Goal: Task Accomplishment & Management: Manage account settings

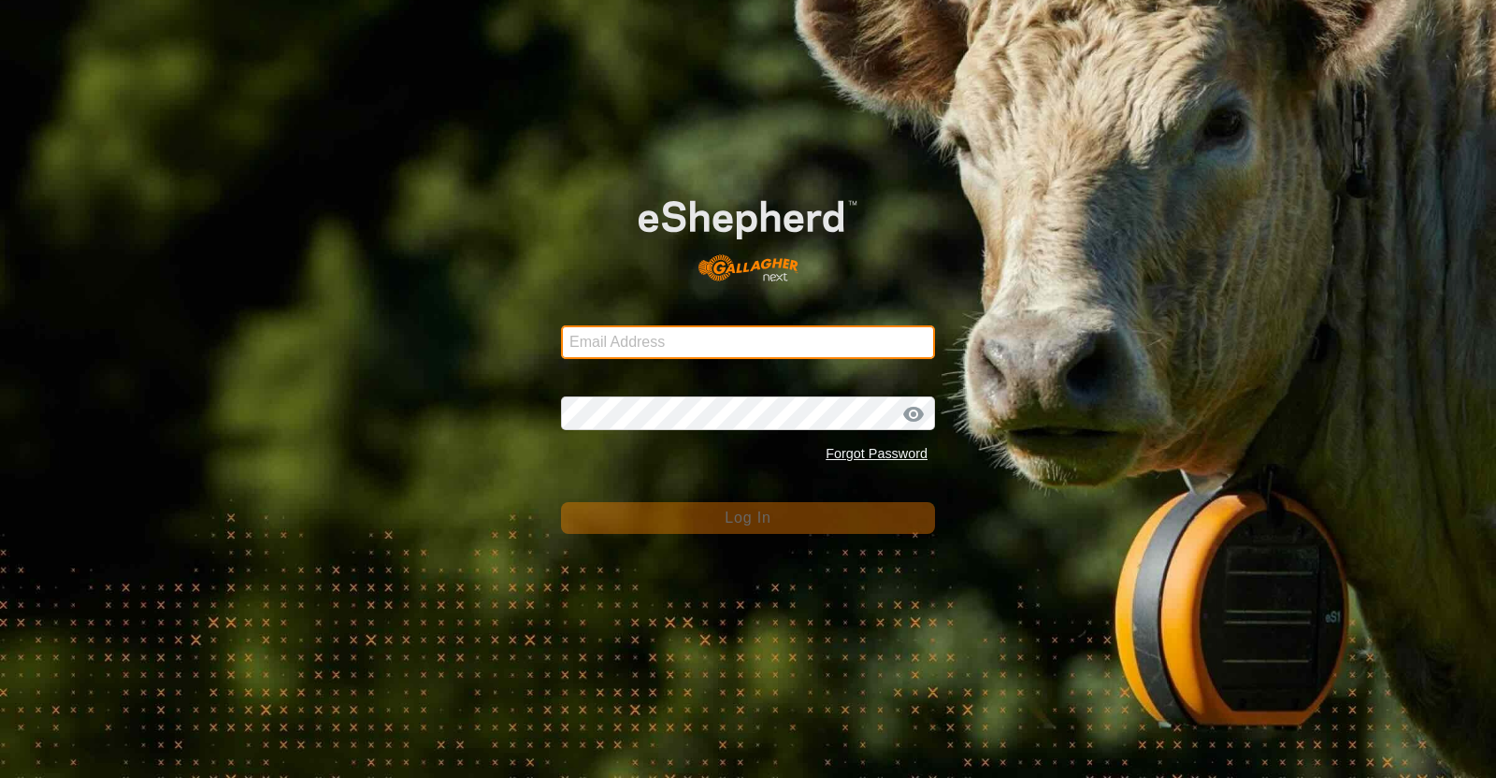
click at [664, 355] on input "Email Address" at bounding box center [748, 342] width 374 height 34
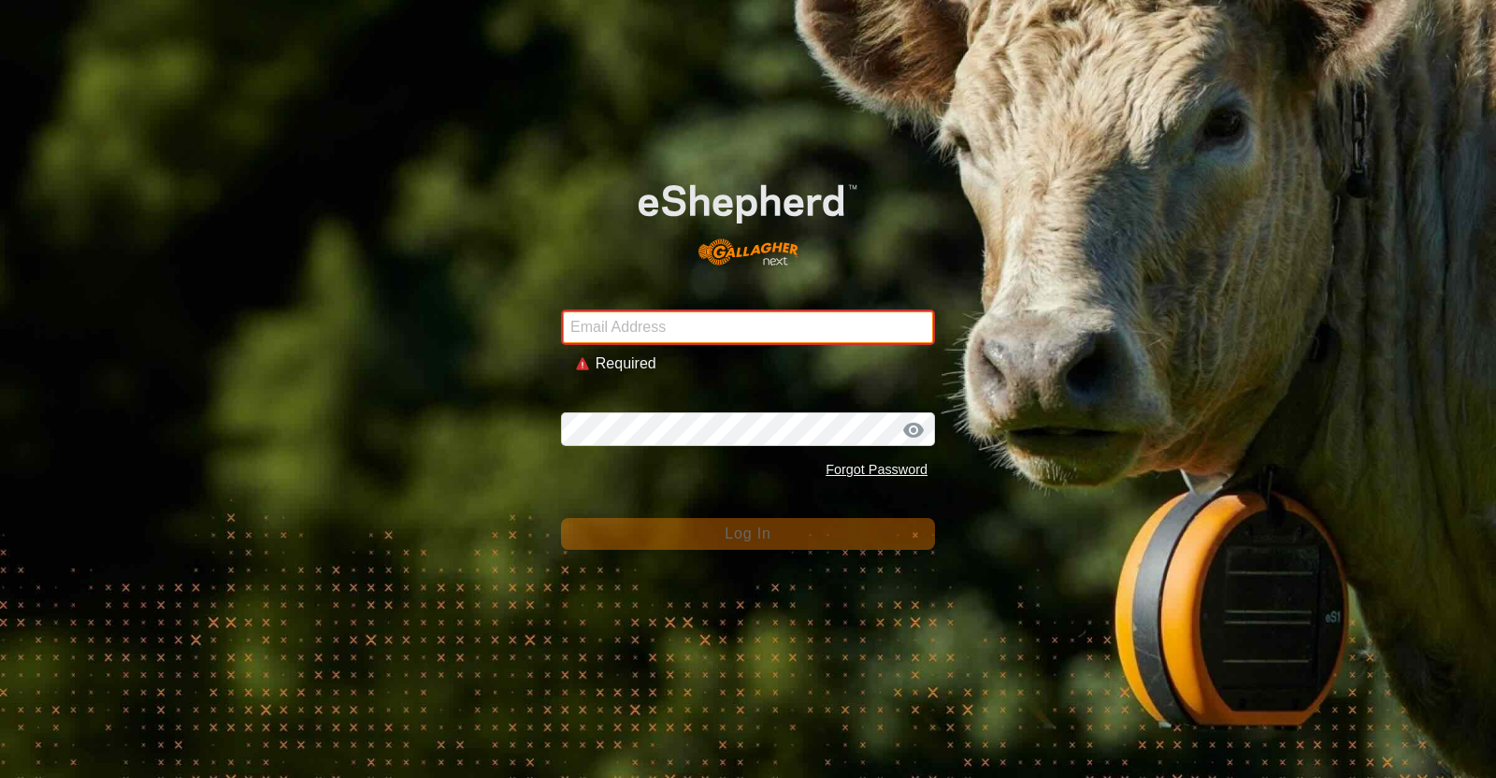
type input "[EMAIL_ADDRESS][DOMAIN_NAME]"
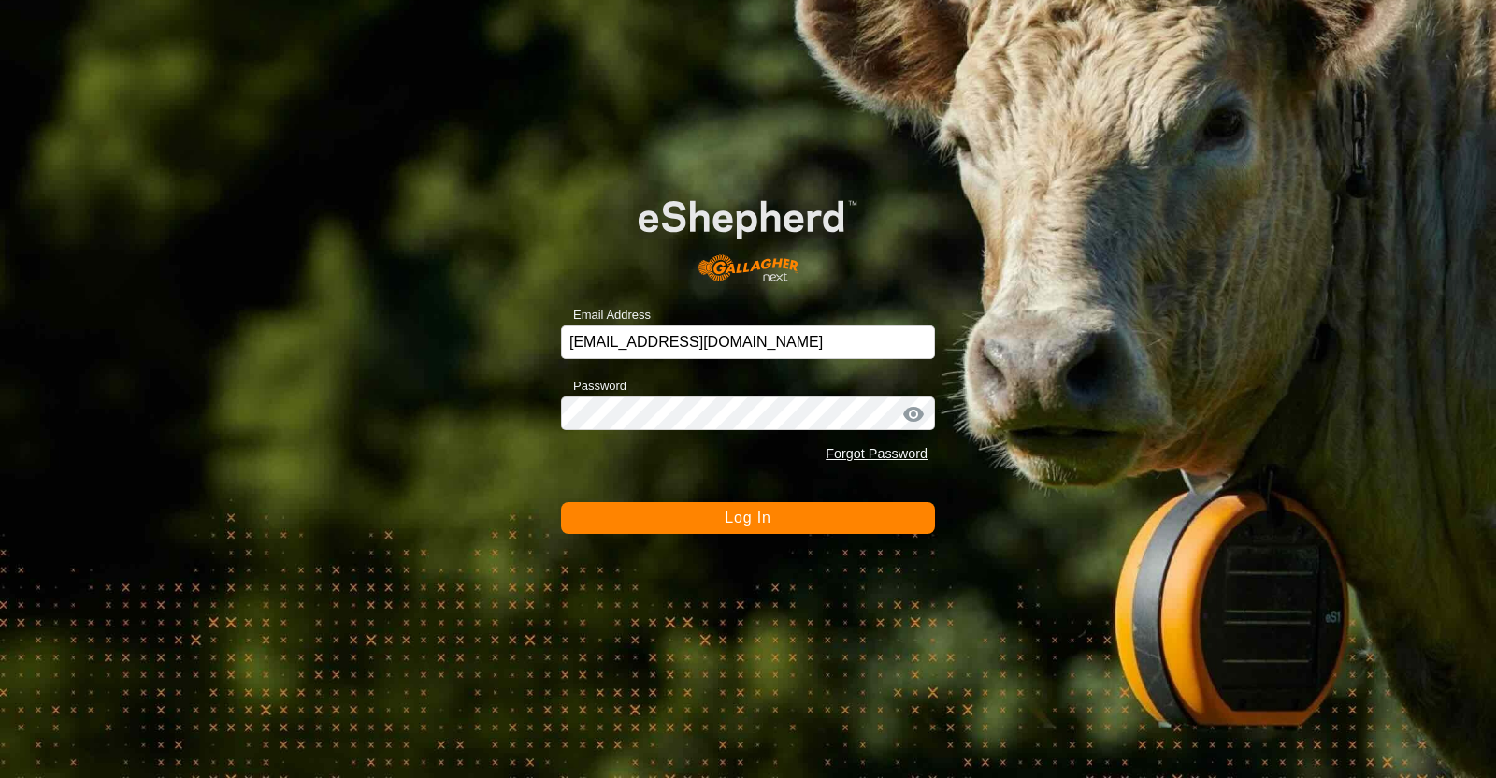
click at [708, 530] on button "Log In" at bounding box center [748, 518] width 374 height 32
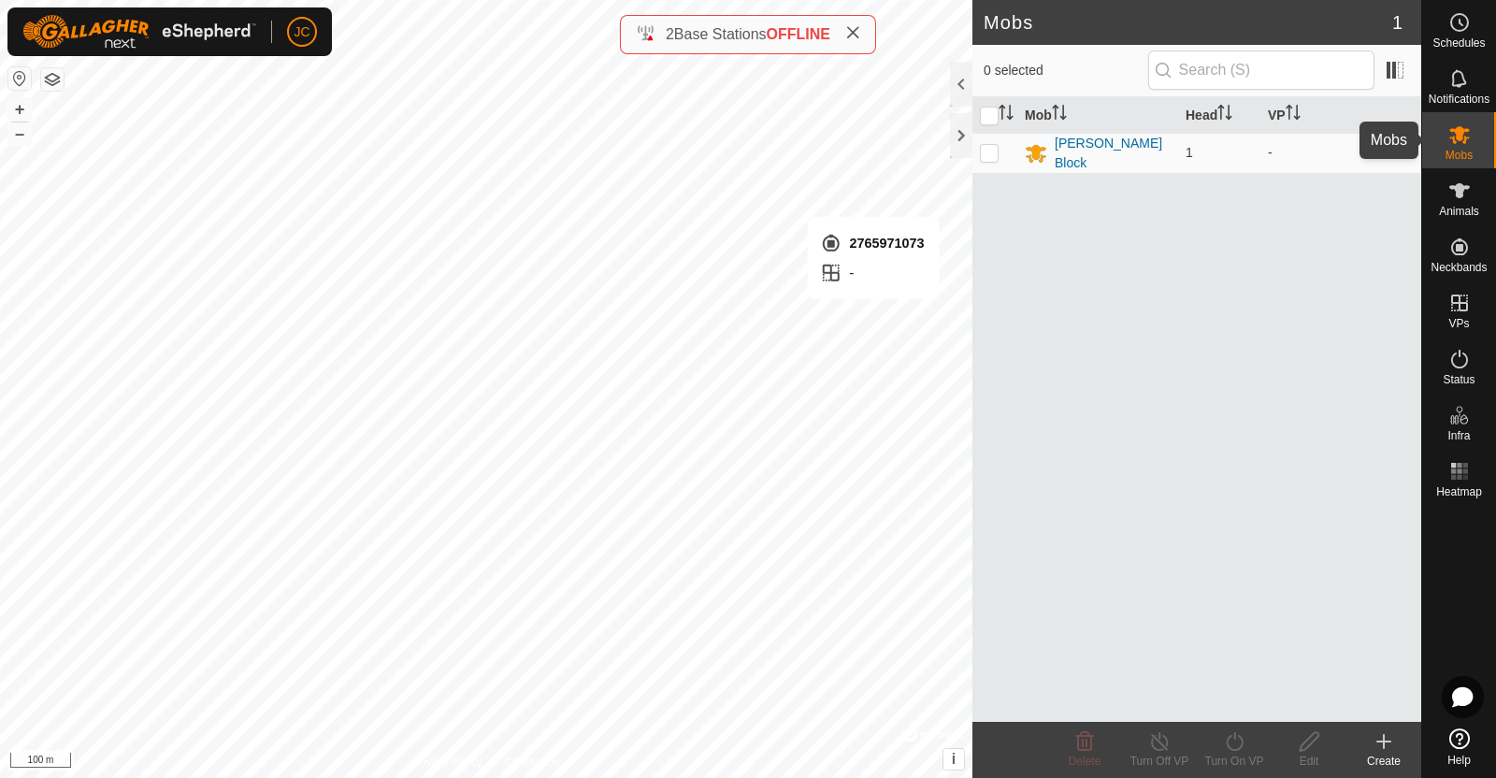
click at [1463, 143] on icon at bounding box center [1459, 134] width 22 height 22
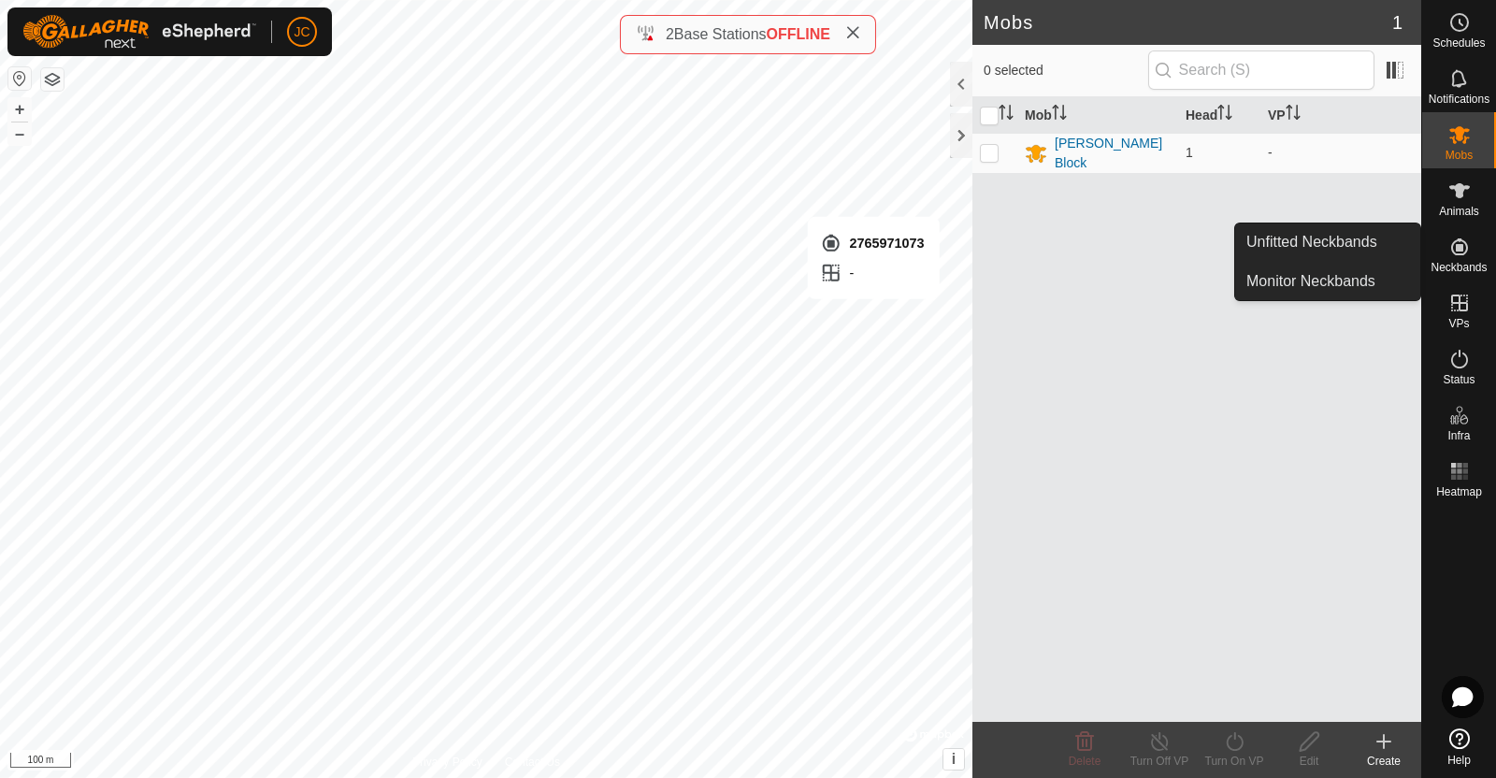
click at [1468, 264] on span "Neckbands" at bounding box center [1458, 267] width 56 height 11
click at [1360, 236] on link "Unfitted Neckbands" at bounding box center [1327, 241] width 185 height 37
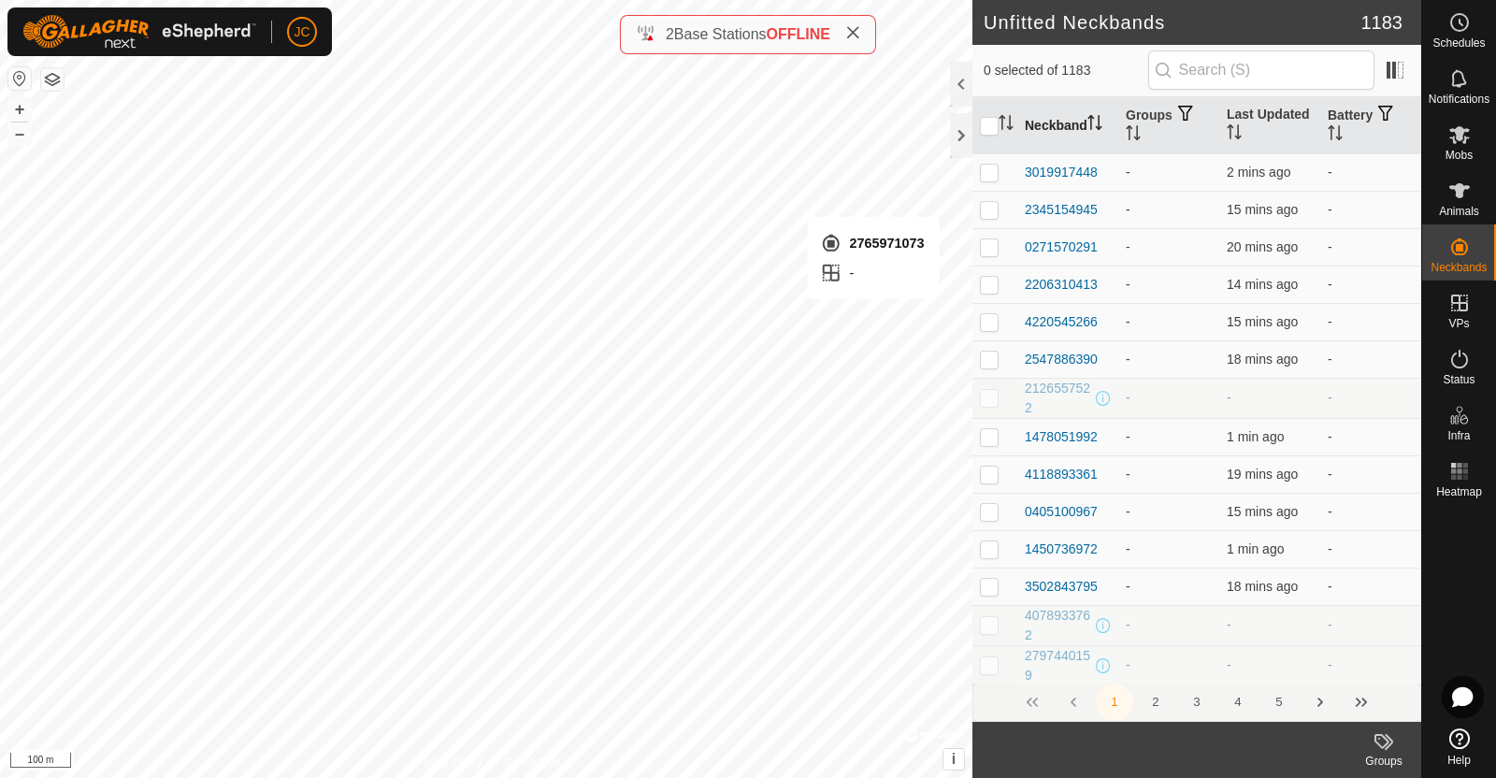
click at [1061, 119] on th "Neckband" at bounding box center [1067, 125] width 101 height 57
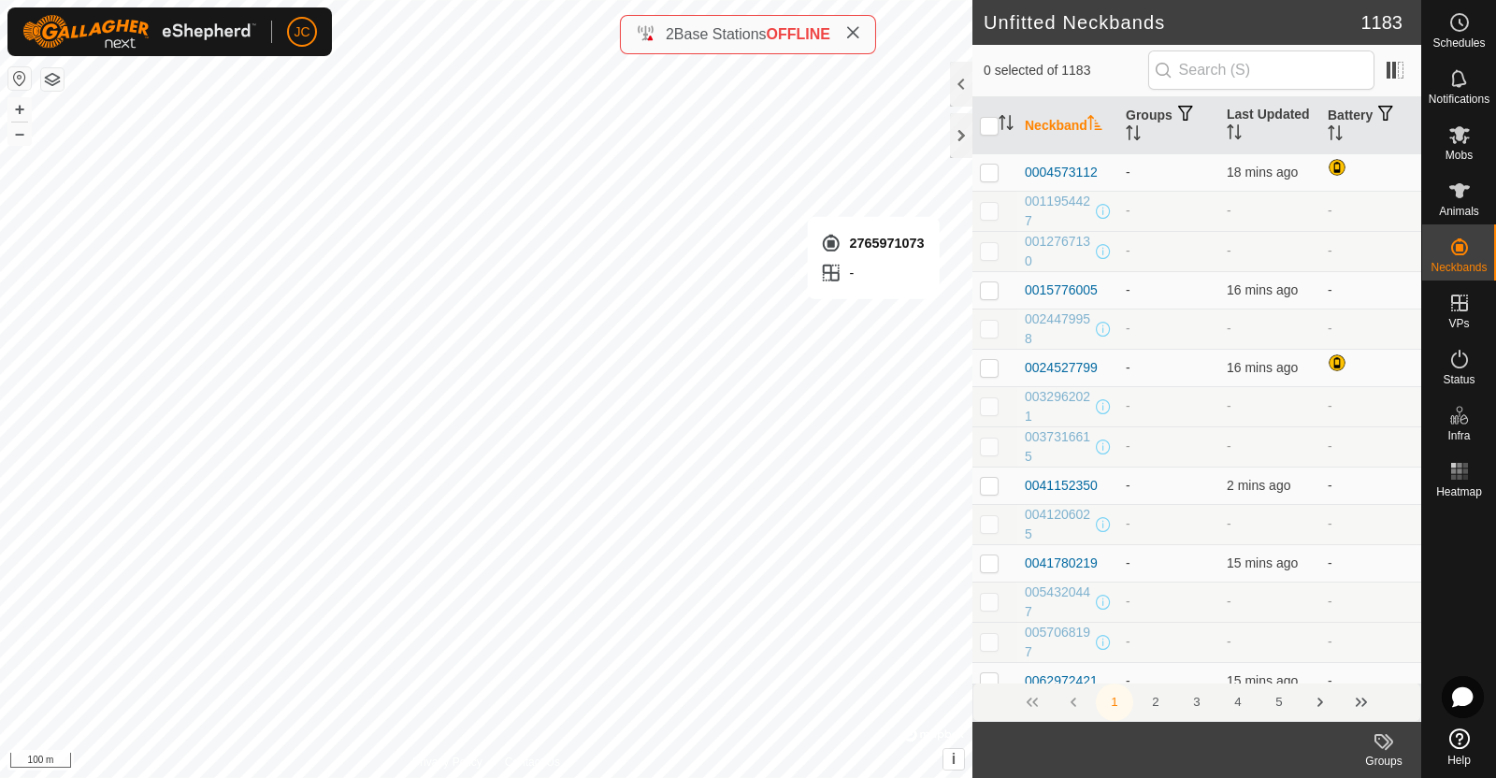
click at [1061, 119] on th "Neckband" at bounding box center [1067, 125] width 101 height 57
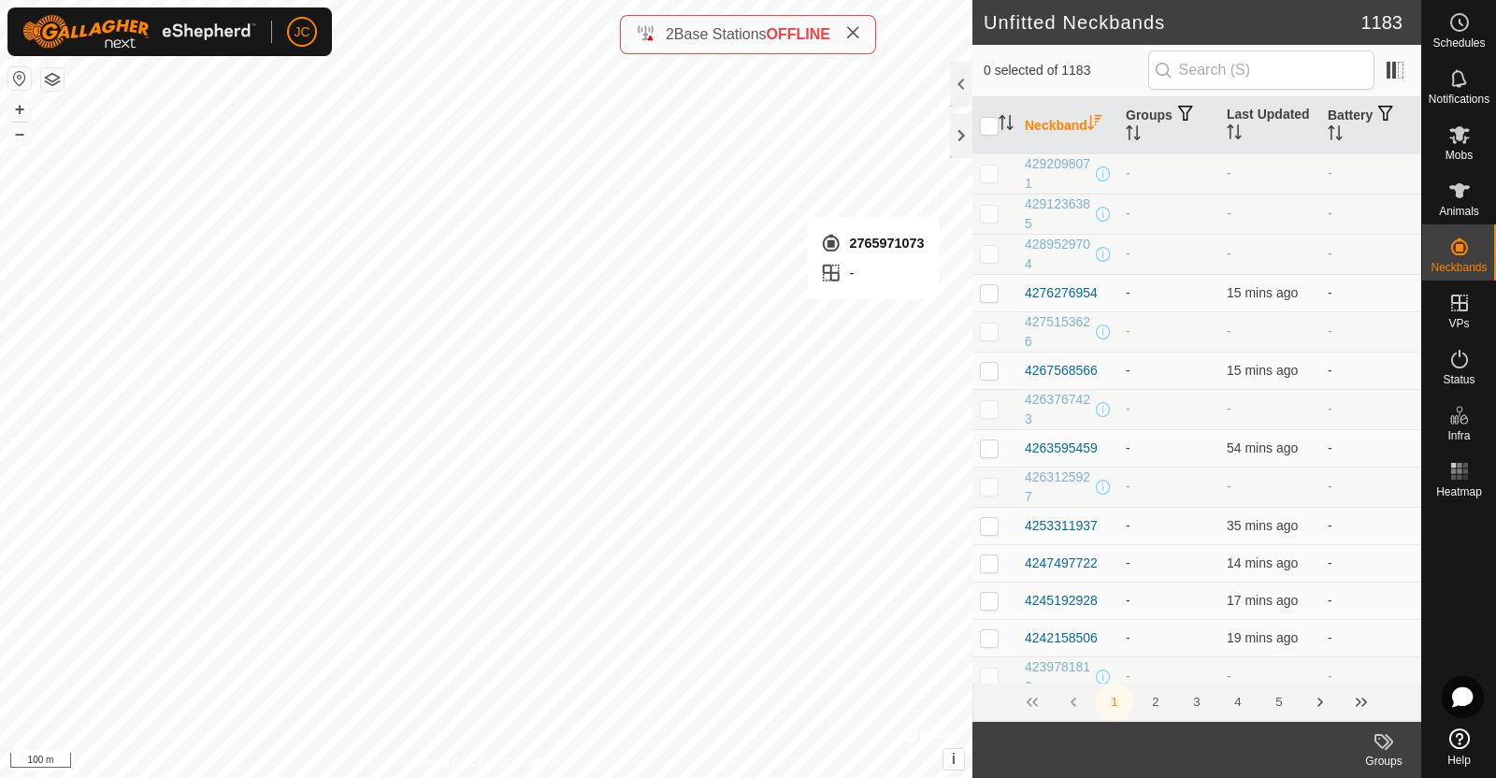
click at [1061, 119] on th "Neckband" at bounding box center [1067, 125] width 101 height 57
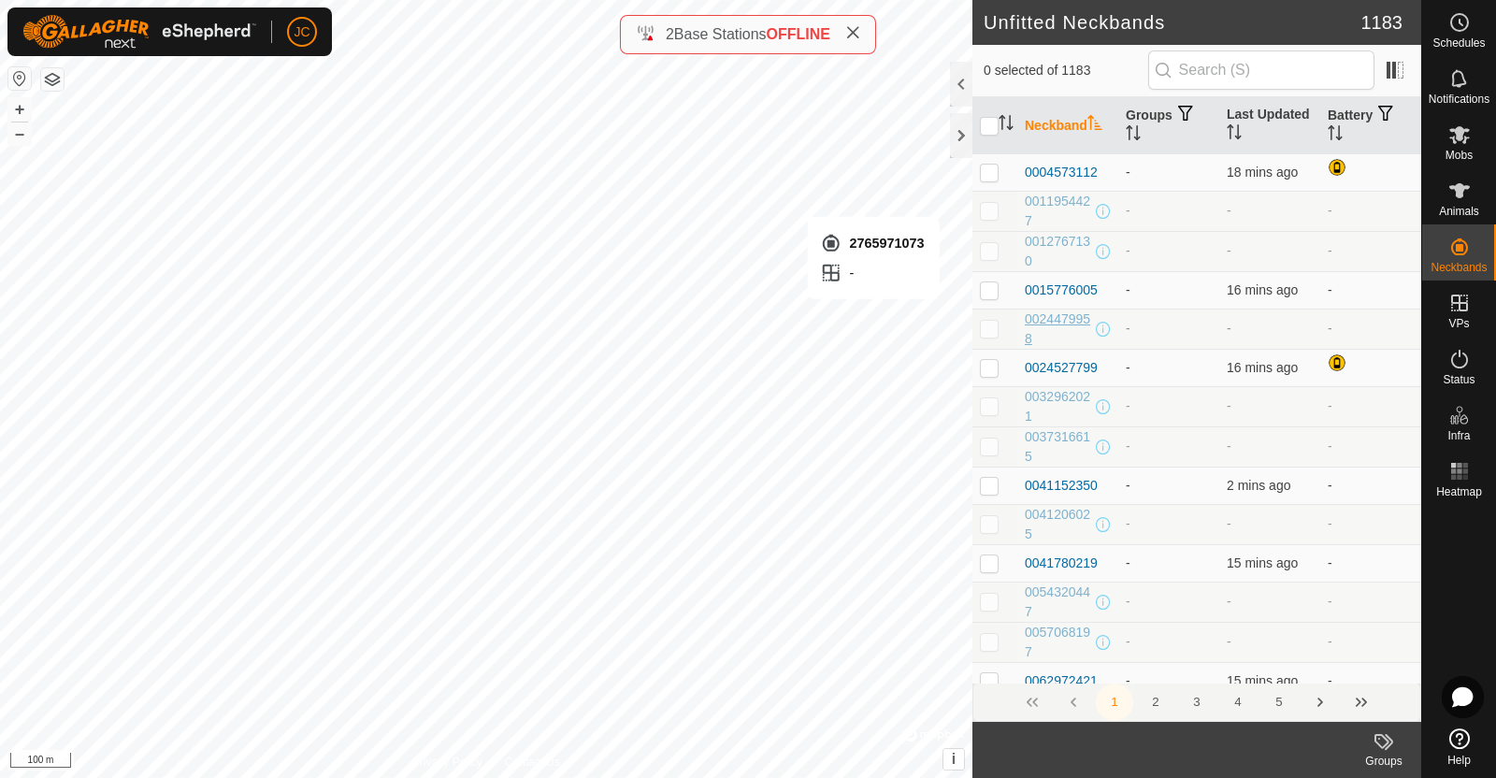
click at [1058, 320] on div "0024479958" at bounding box center [1057, 328] width 67 height 39
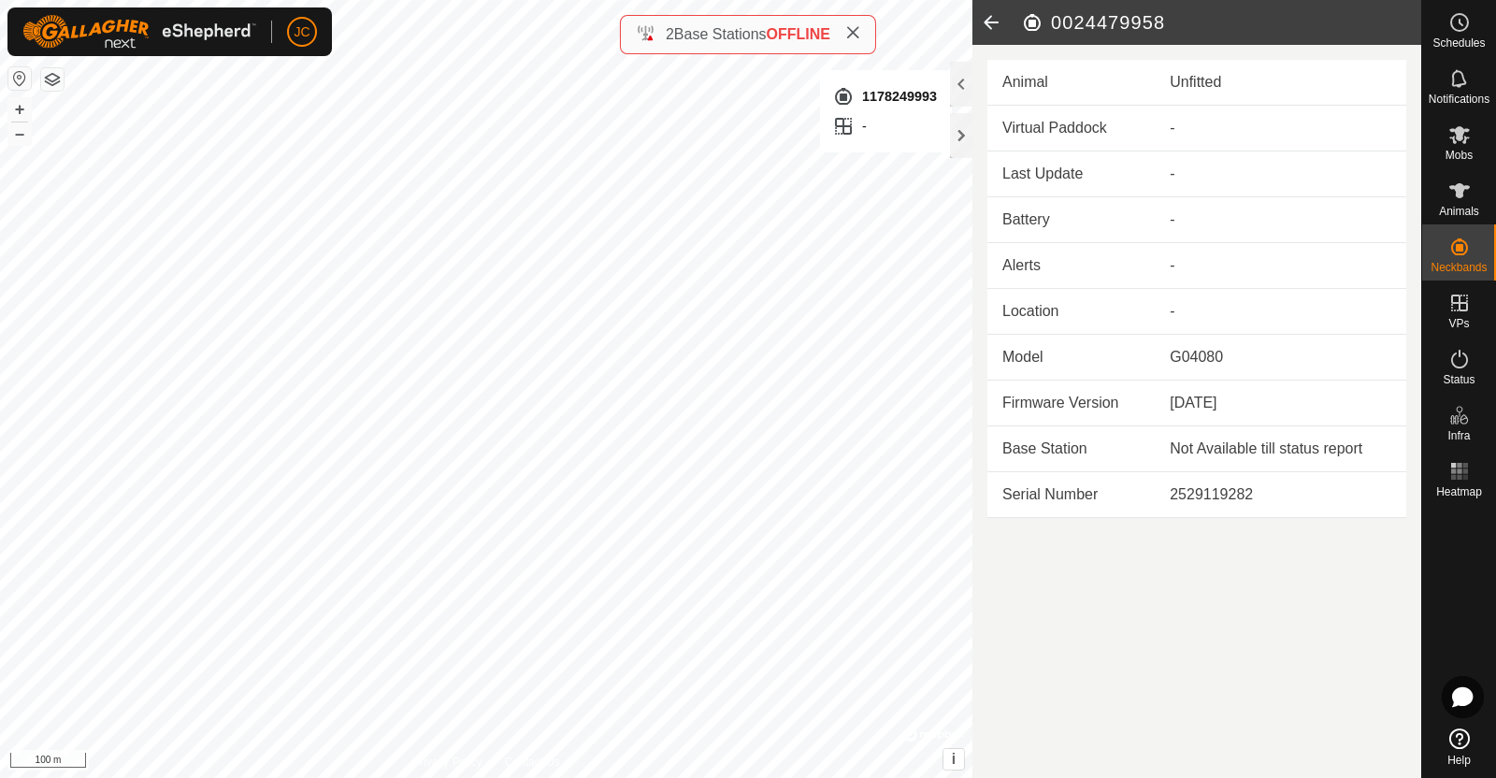
click at [989, 21] on icon at bounding box center [990, 22] width 37 height 45
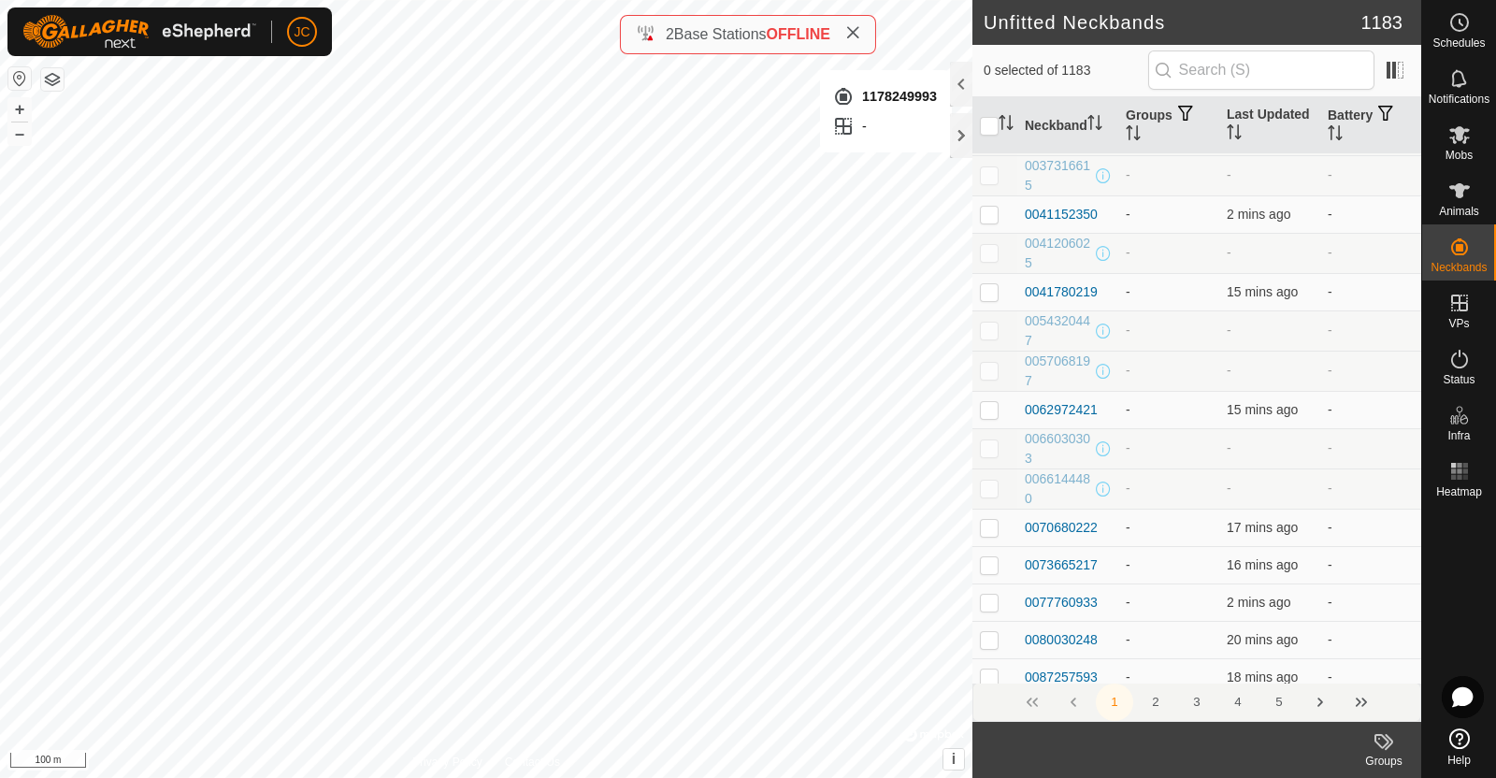
scroll to position [287, 0]
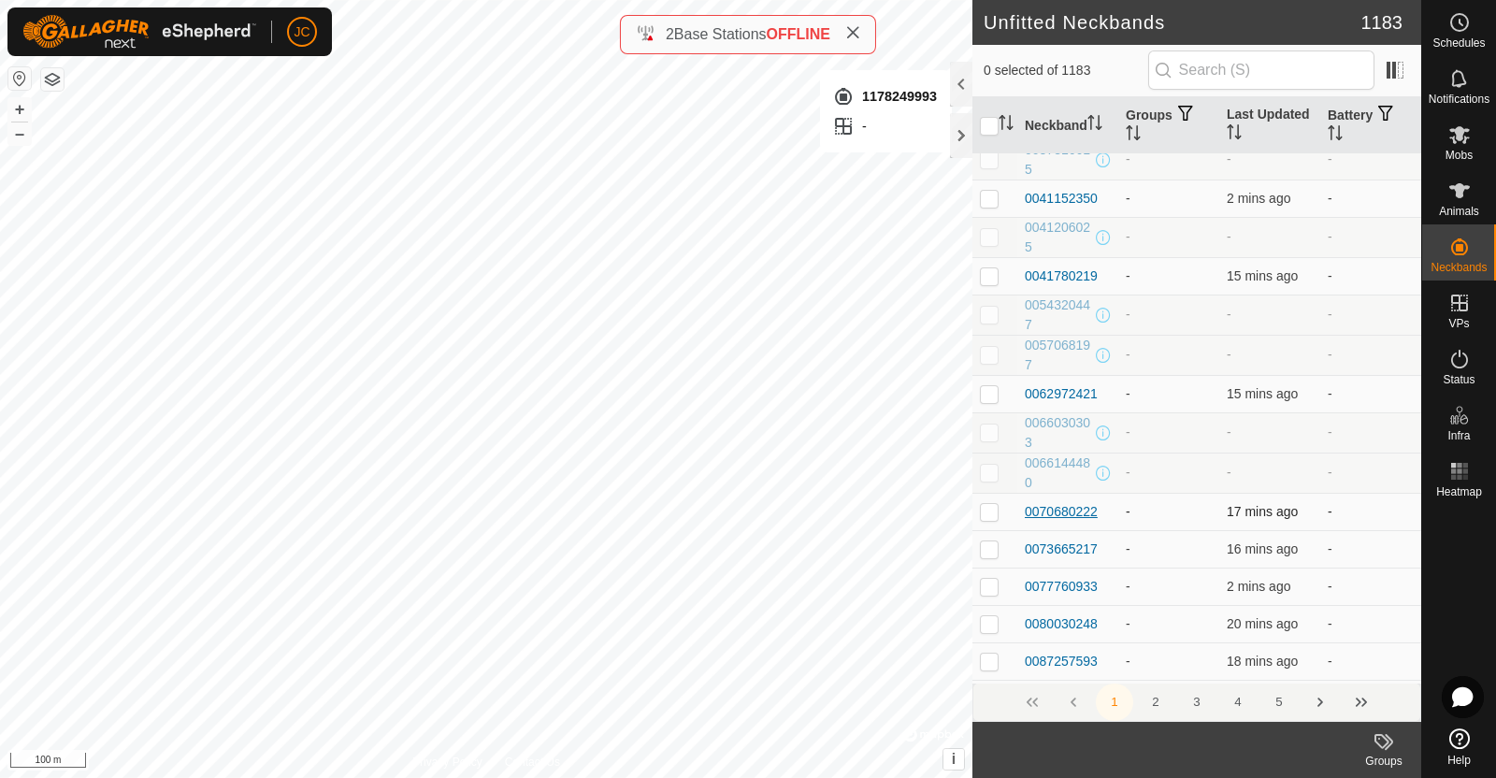
click at [1070, 508] on div "0070680222" at bounding box center [1060, 512] width 73 height 20
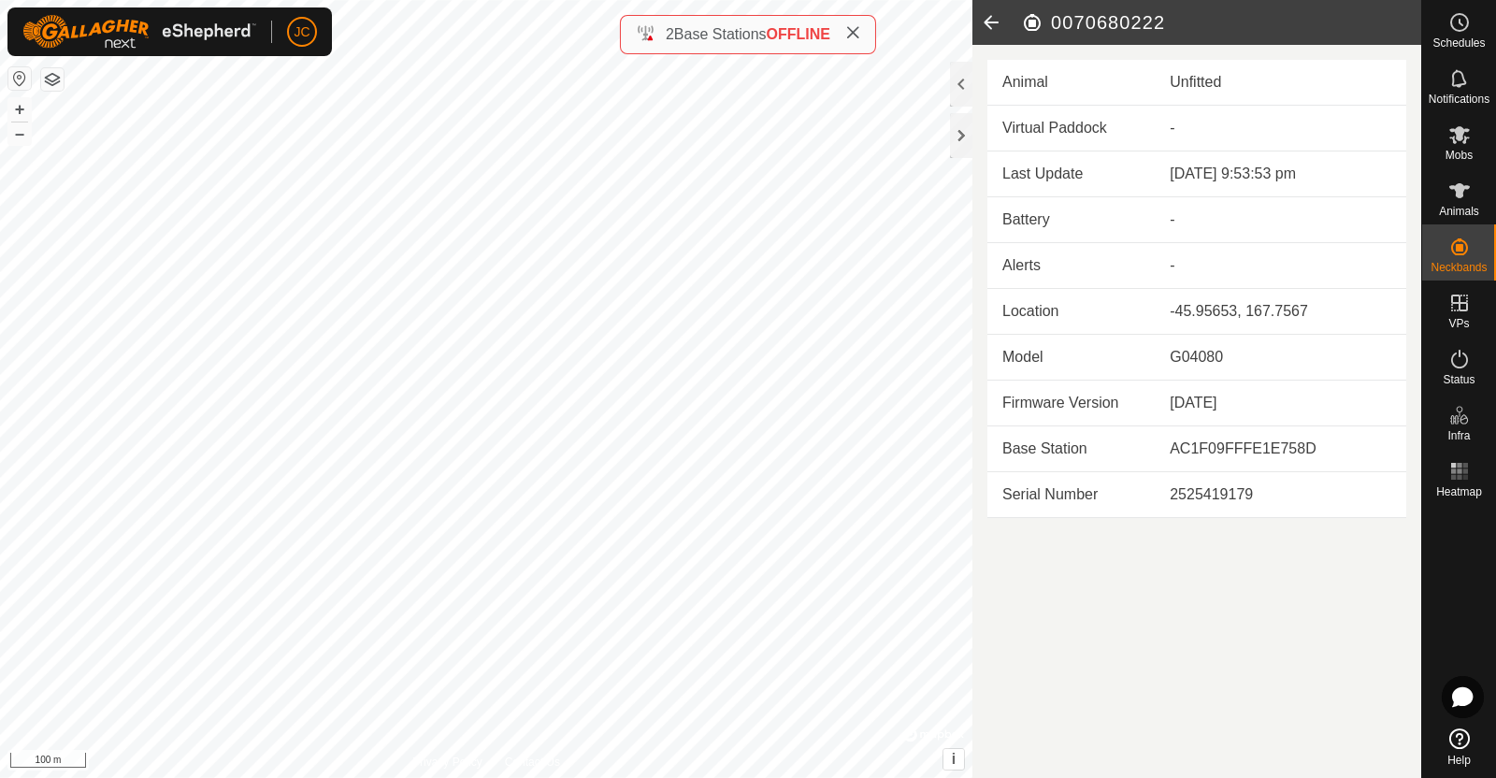
click at [994, 21] on icon at bounding box center [990, 22] width 37 height 45
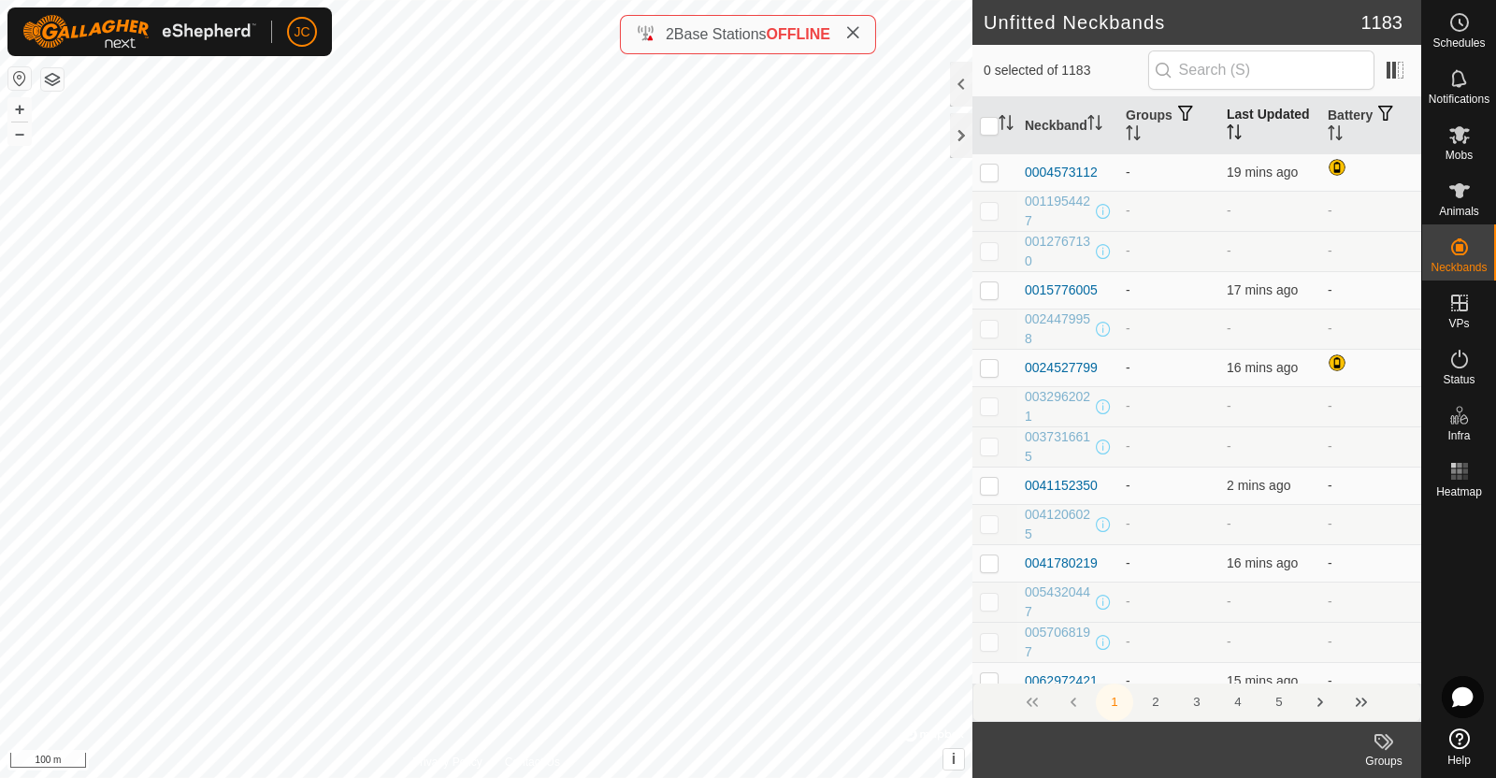
click at [1250, 114] on th "Last Updated" at bounding box center [1269, 125] width 101 height 57
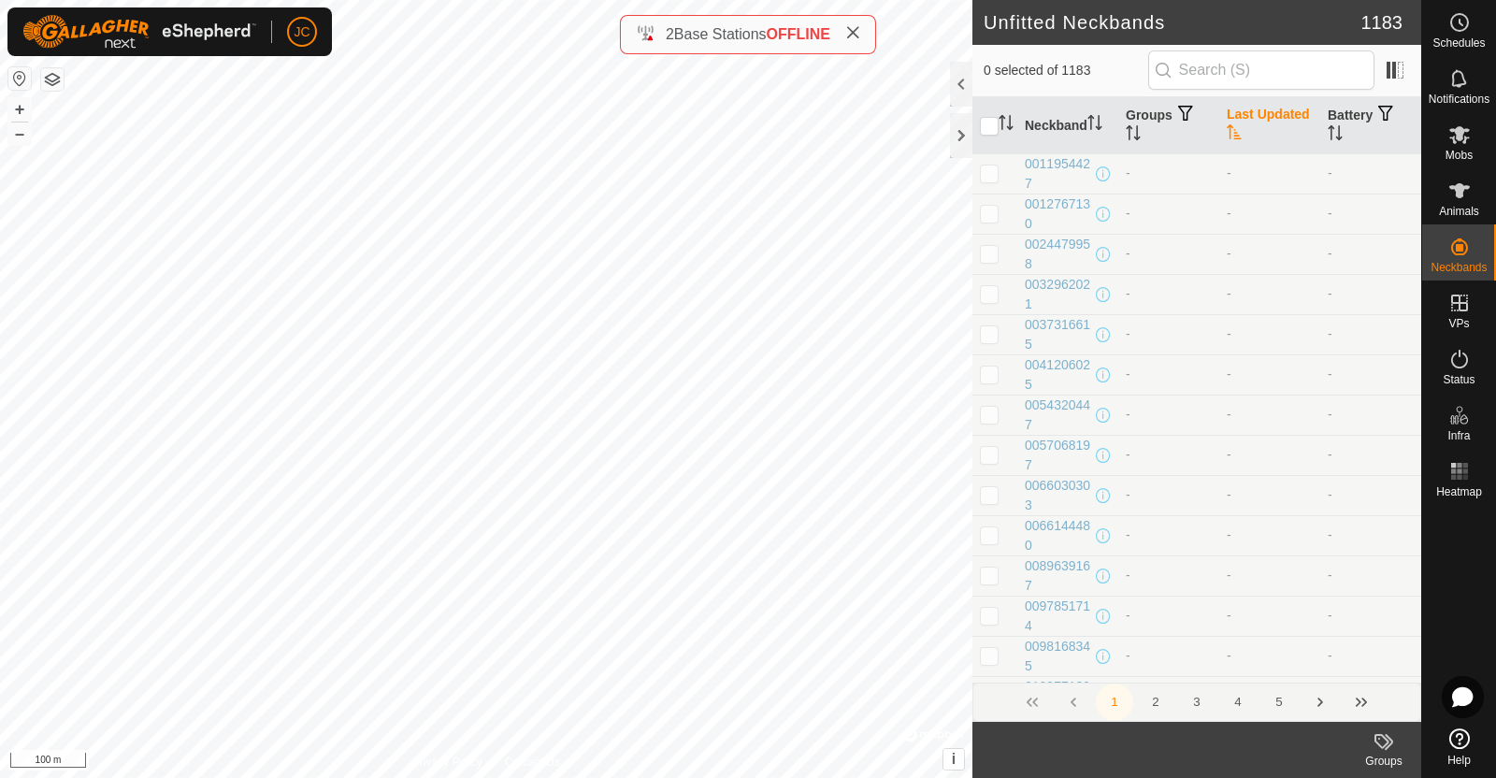
click at [1250, 114] on th "Last Updated" at bounding box center [1269, 125] width 101 height 57
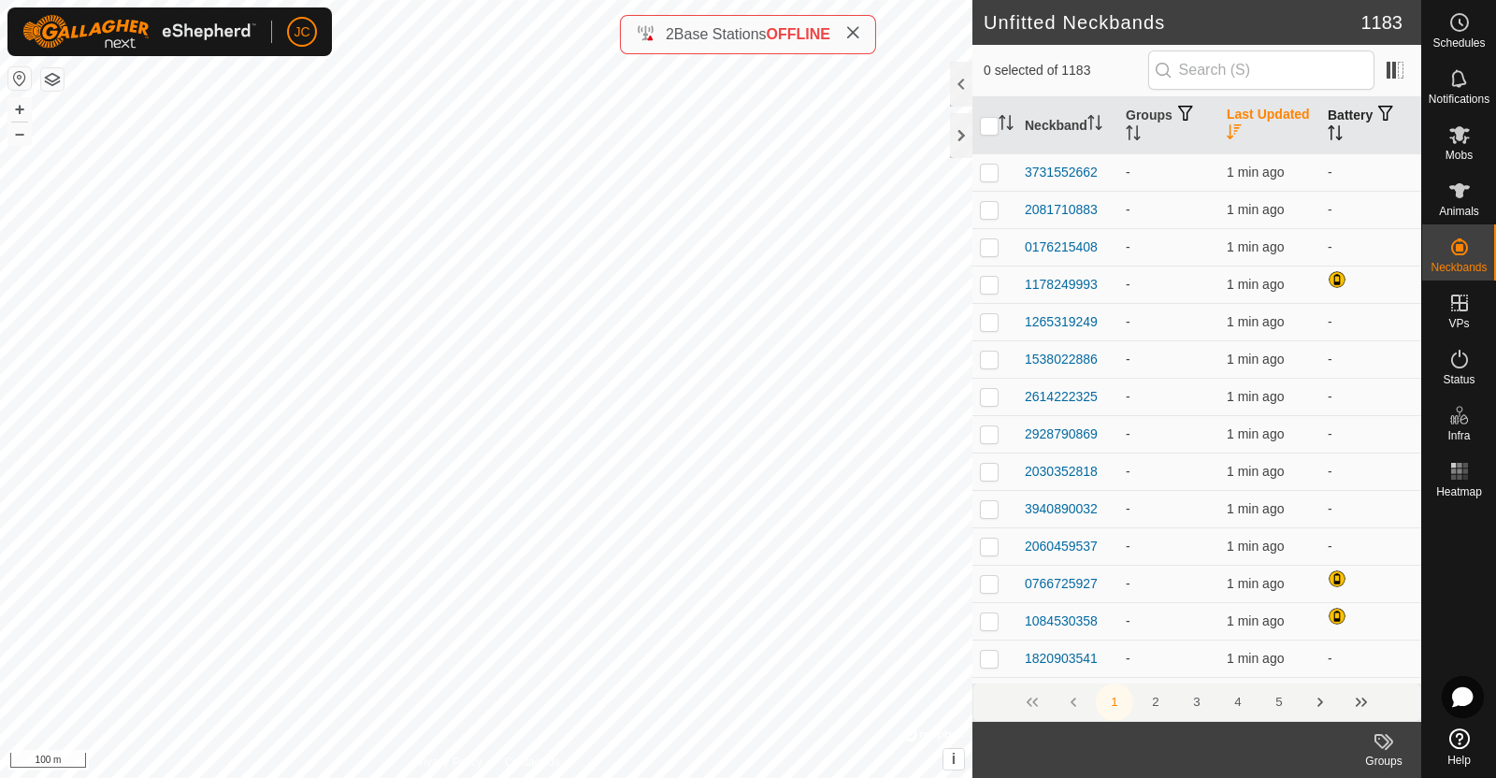
scroll to position [1, 0]
click at [1336, 127] on th "Battery" at bounding box center [1370, 125] width 101 height 57
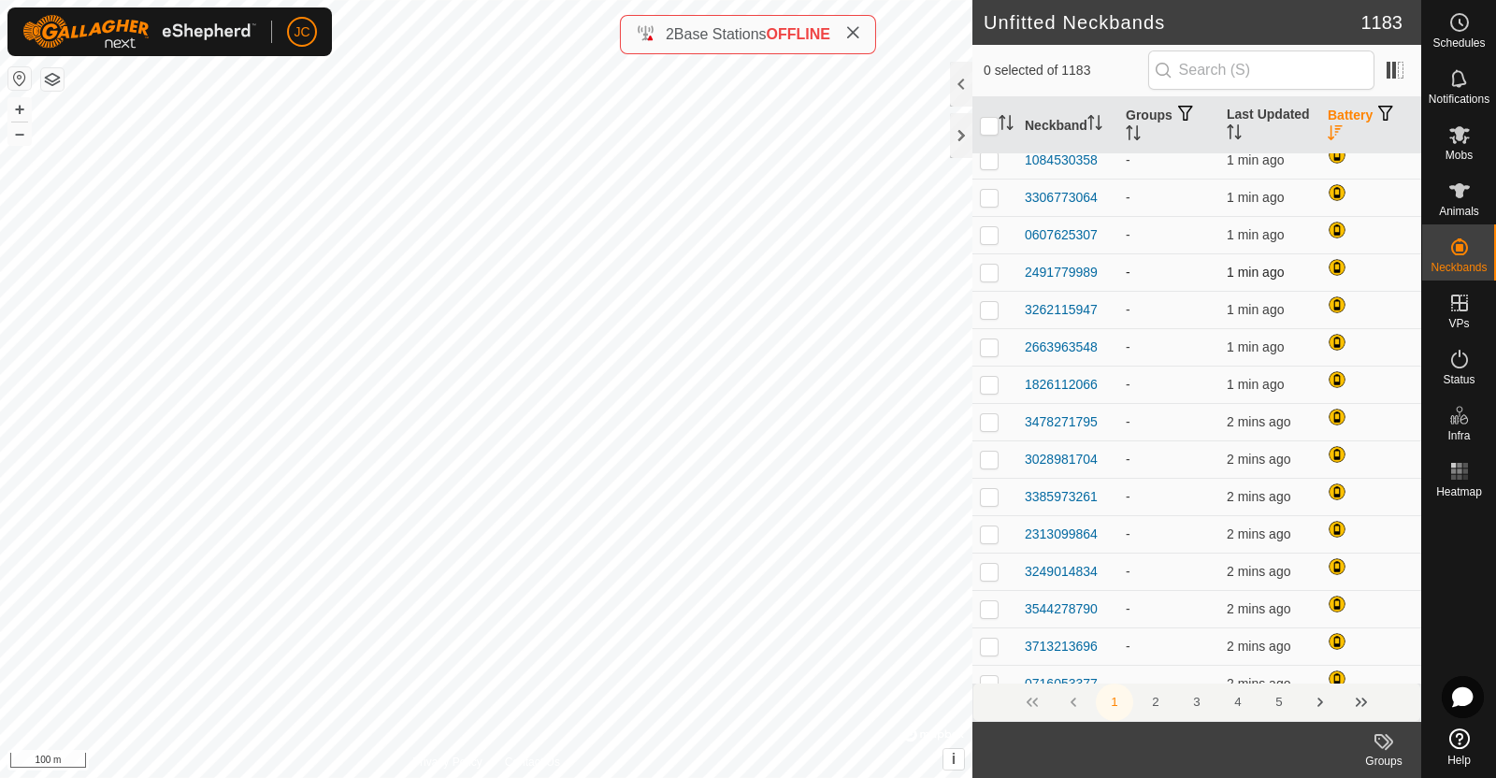
scroll to position [0, 0]
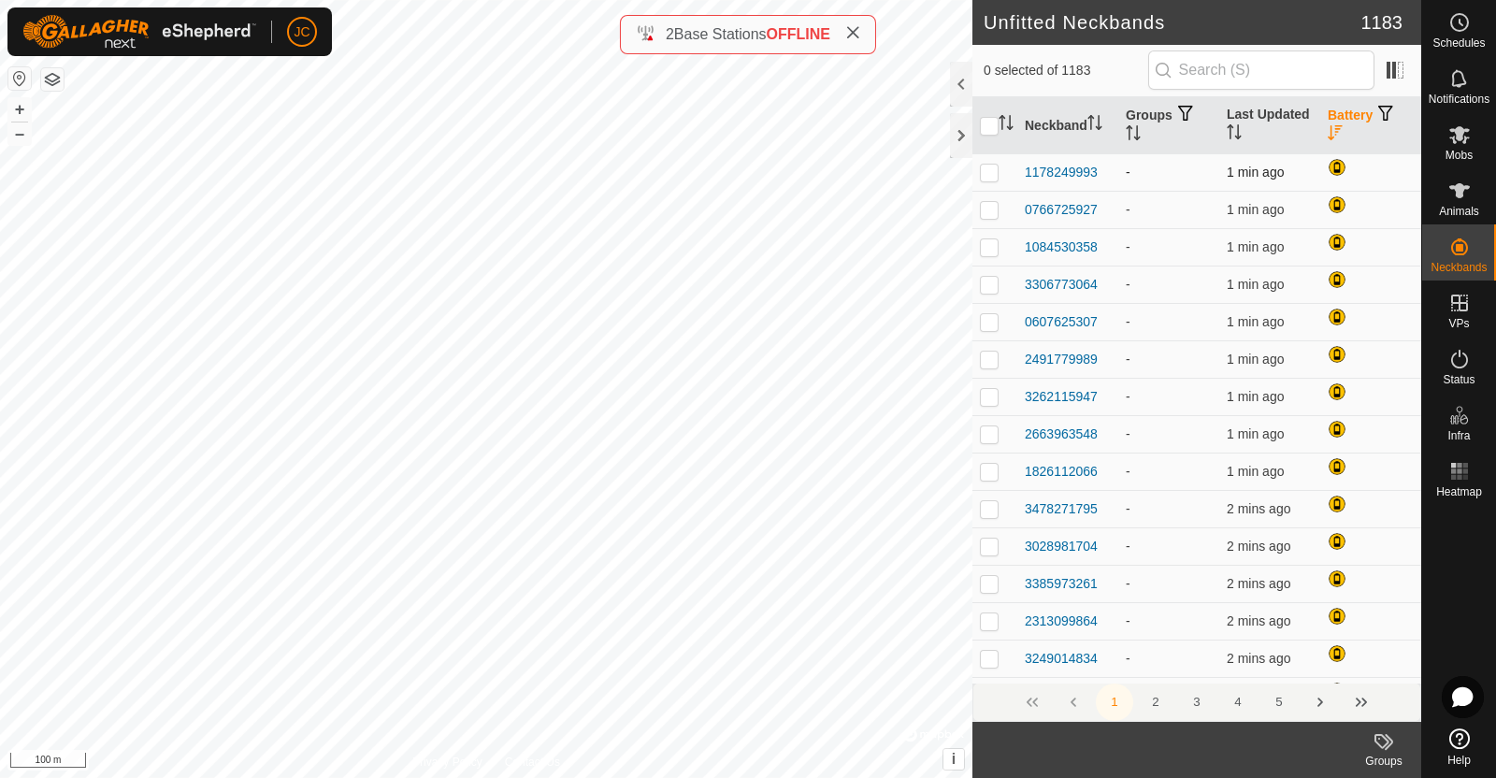
click at [988, 170] on p-checkbox at bounding box center [989, 172] width 19 height 15
checkbox input "false"
click at [990, 203] on p-checkbox at bounding box center [989, 209] width 19 height 15
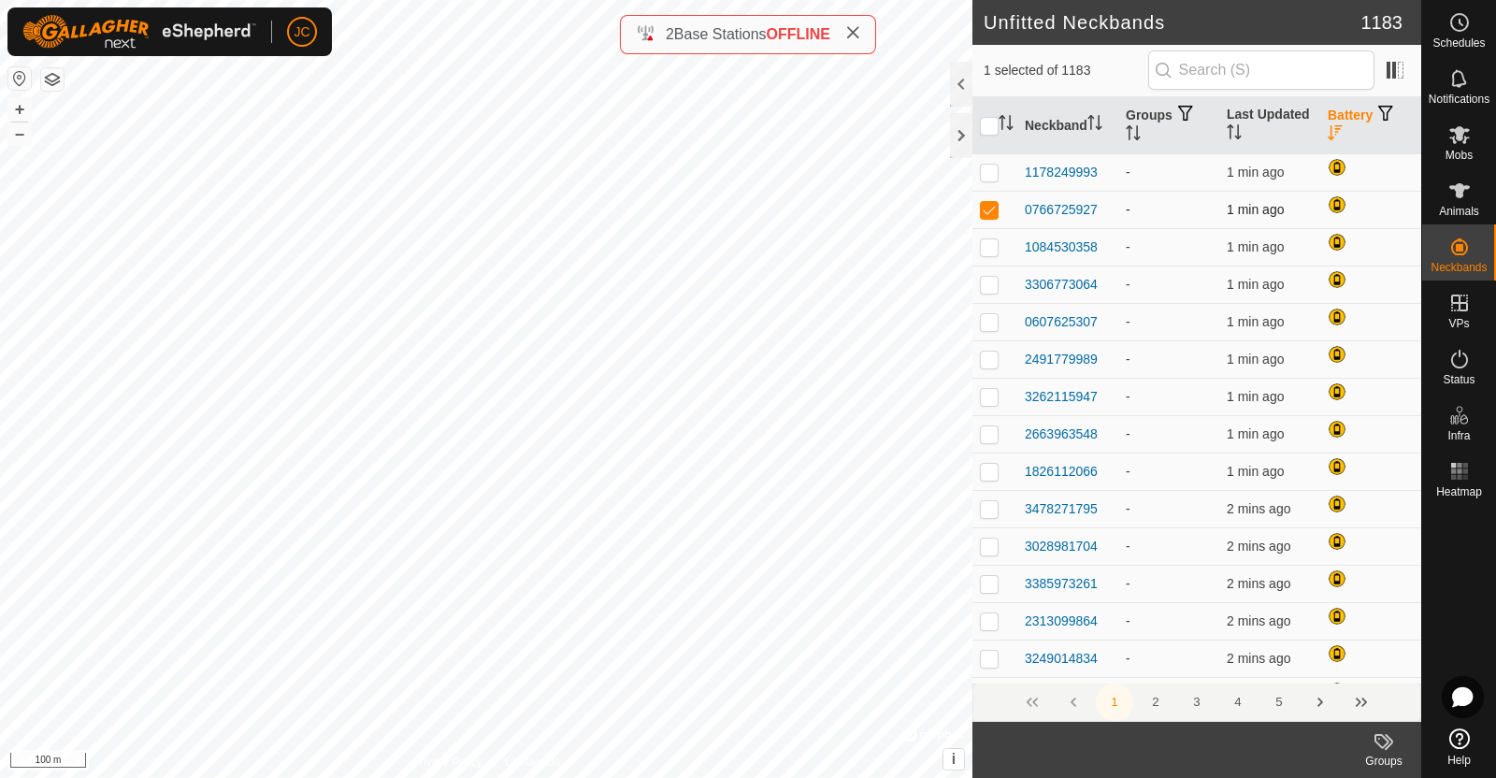
checkbox input "false"
click at [987, 236] on td at bounding box center [994, 246] width 45 height 37
click at [985, 247] on p-checkbox at bounding box center [989, 246] width 19 height 15
checkbox input "false"
click at [989, 277] on p-checkbox at bounding box center [989, 284] width 19 height 15
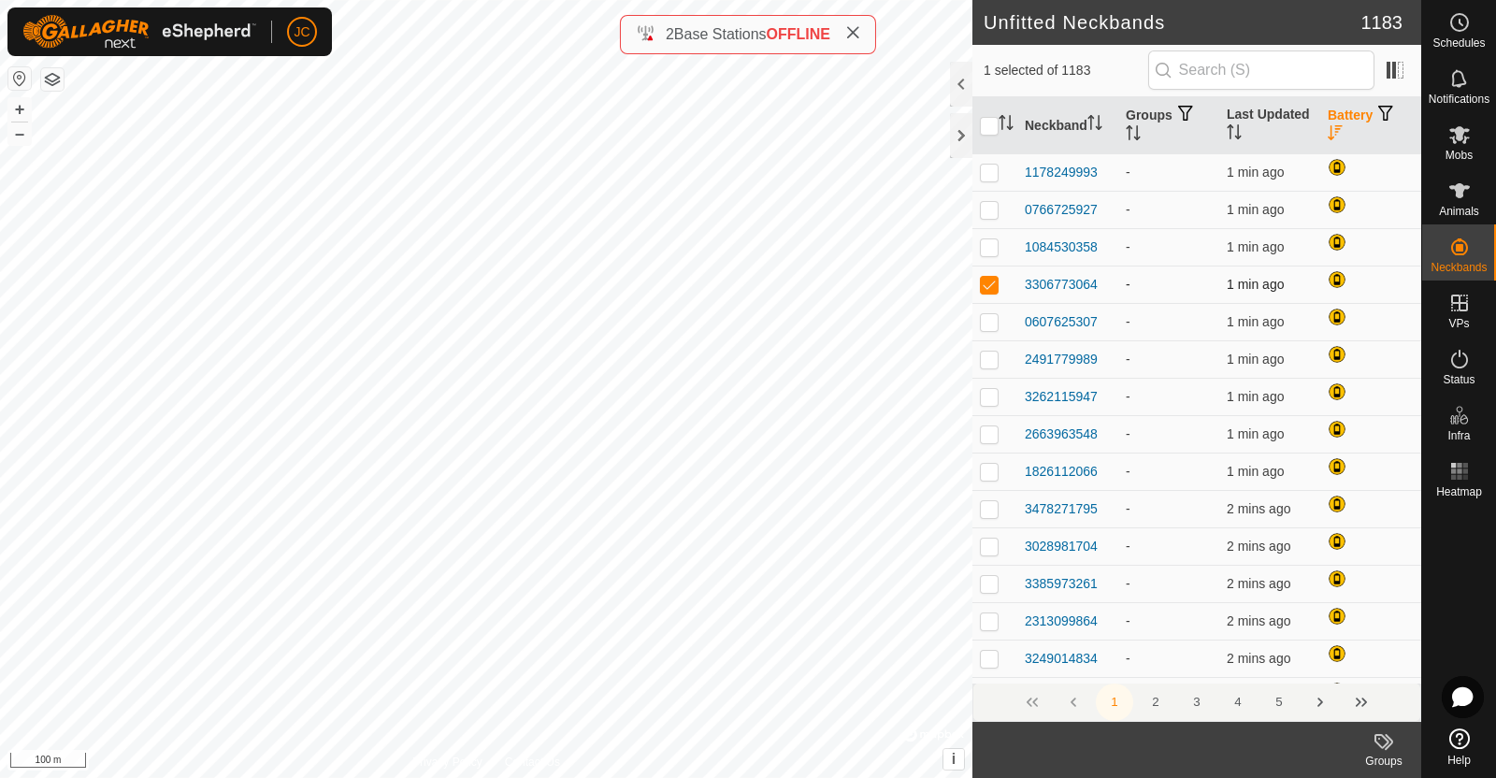
click at [989, 277] on p-checkbox at bounding box center [989, 284] width 19 height 15
checkbox input "false"
click at [989, 317] on p-checkbox at bounding box center [989, 321] width 19 height 15
checkbox input "false"
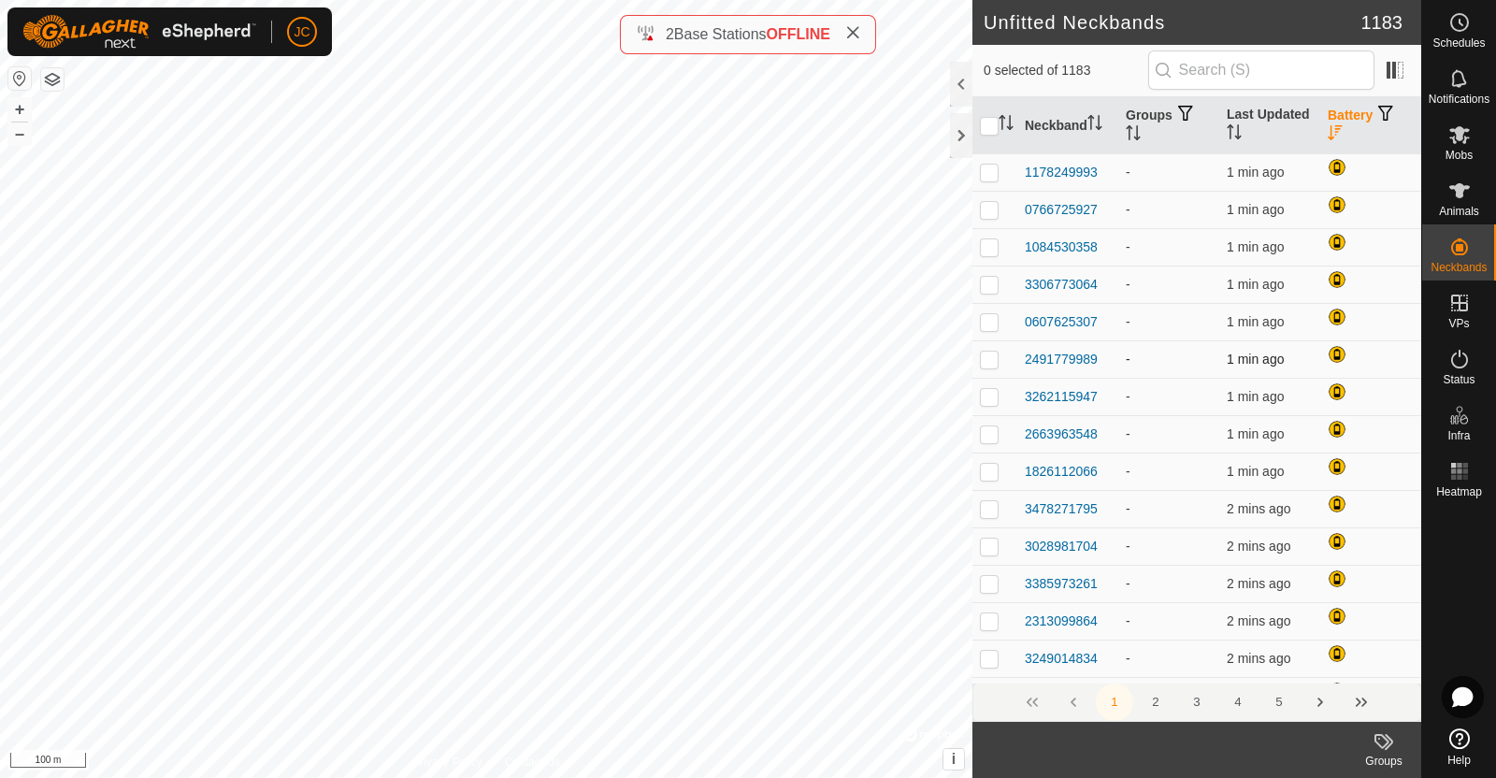
click at [989, 367] on td at bounding box center [994, 358] width 45 height 37
checkbox input "false"
click at [988, 399] on p-checkbox at bounding box center [989, 396] width 19 height 15
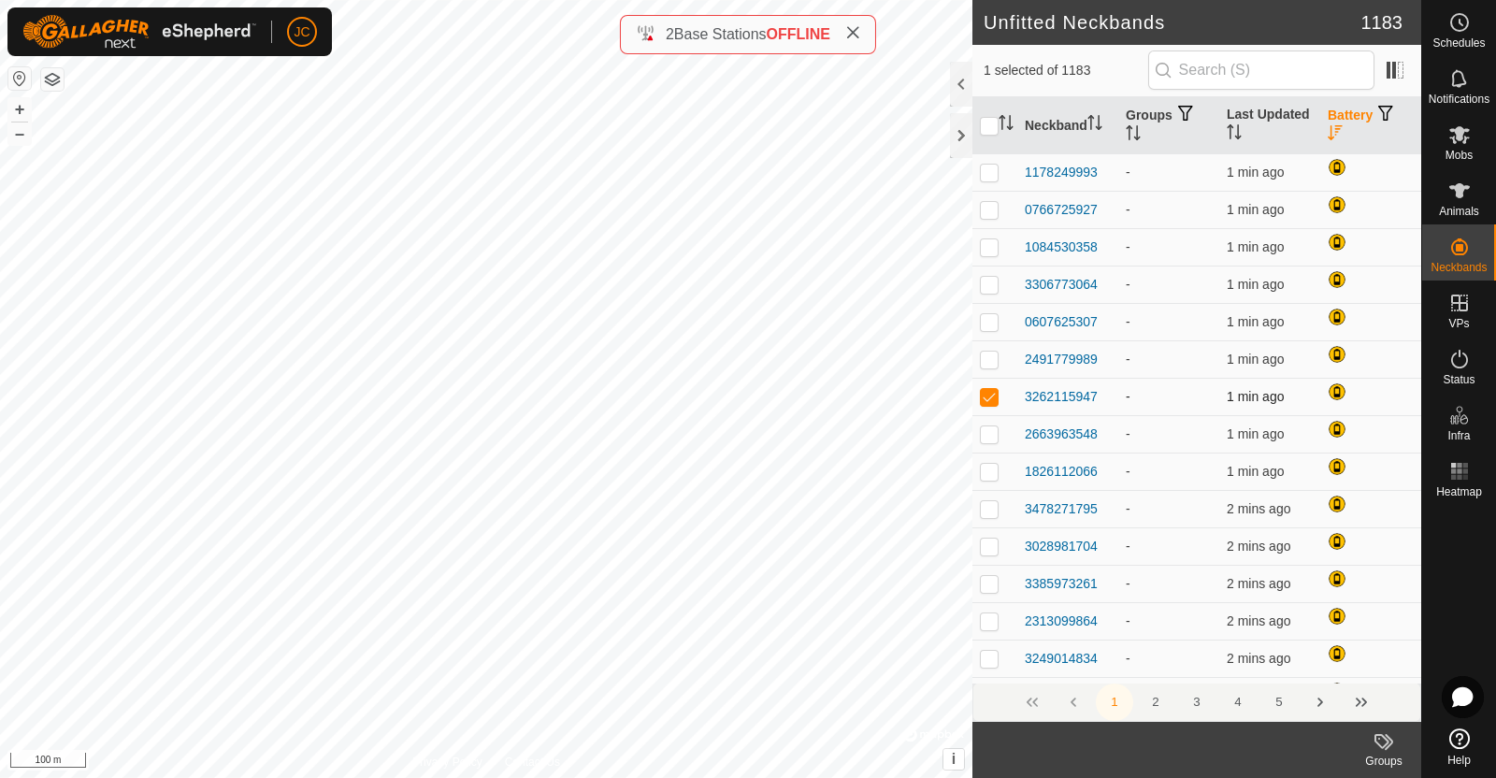
checkbox input "false"
click at [991, 429] on p-checkbox at bounding box center [989, 433] width 19 height 15
checkbox input "false"
click at [989, 465] on p-checkbox at bounding box center [989, 471] width 19 height 15
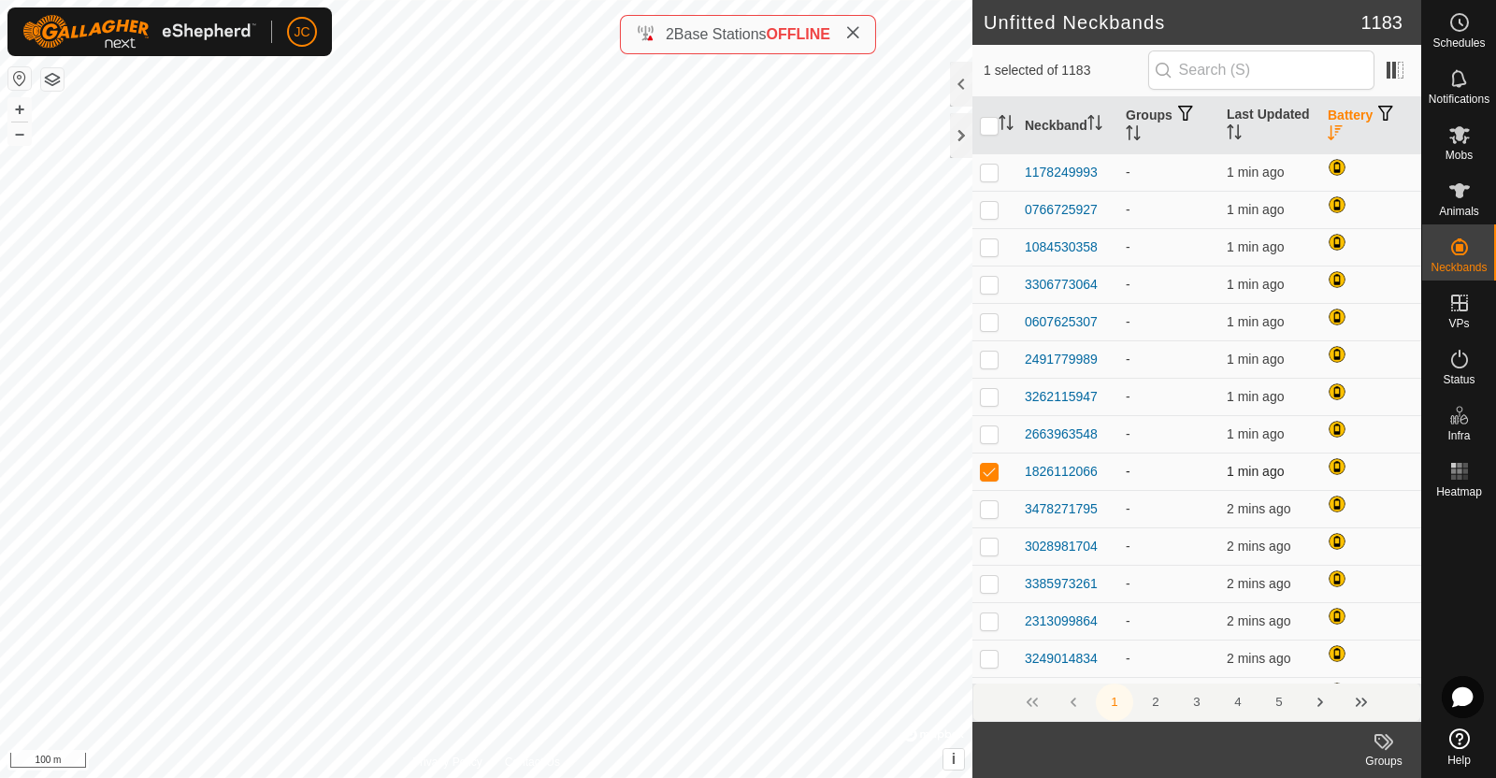
click at [989, 465] on p-checkbox at bounding box center [989, 471] width 19 height 15
checkbox input "false"
click at [984, 507] on p-checkbox at bounding box center [989, 508] width 19 height 15
checkbox input "false"
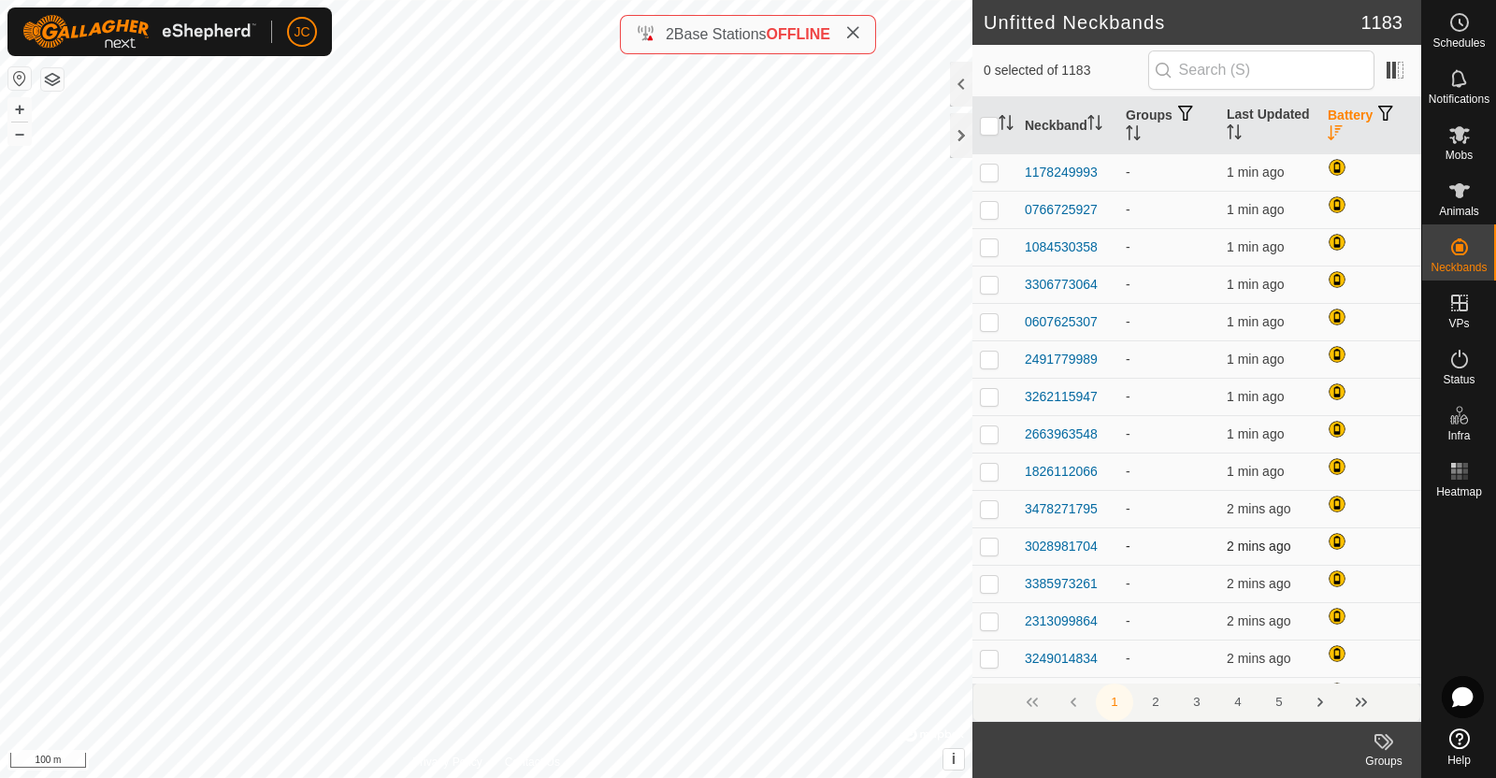
click at [986, 544] on p-checkbox at bounding box center [989, 545] width 19 height 15
checkbox input "false"
click at [989, 577] on p-checkbox at bounding box center [989, 583] width 19 height 15
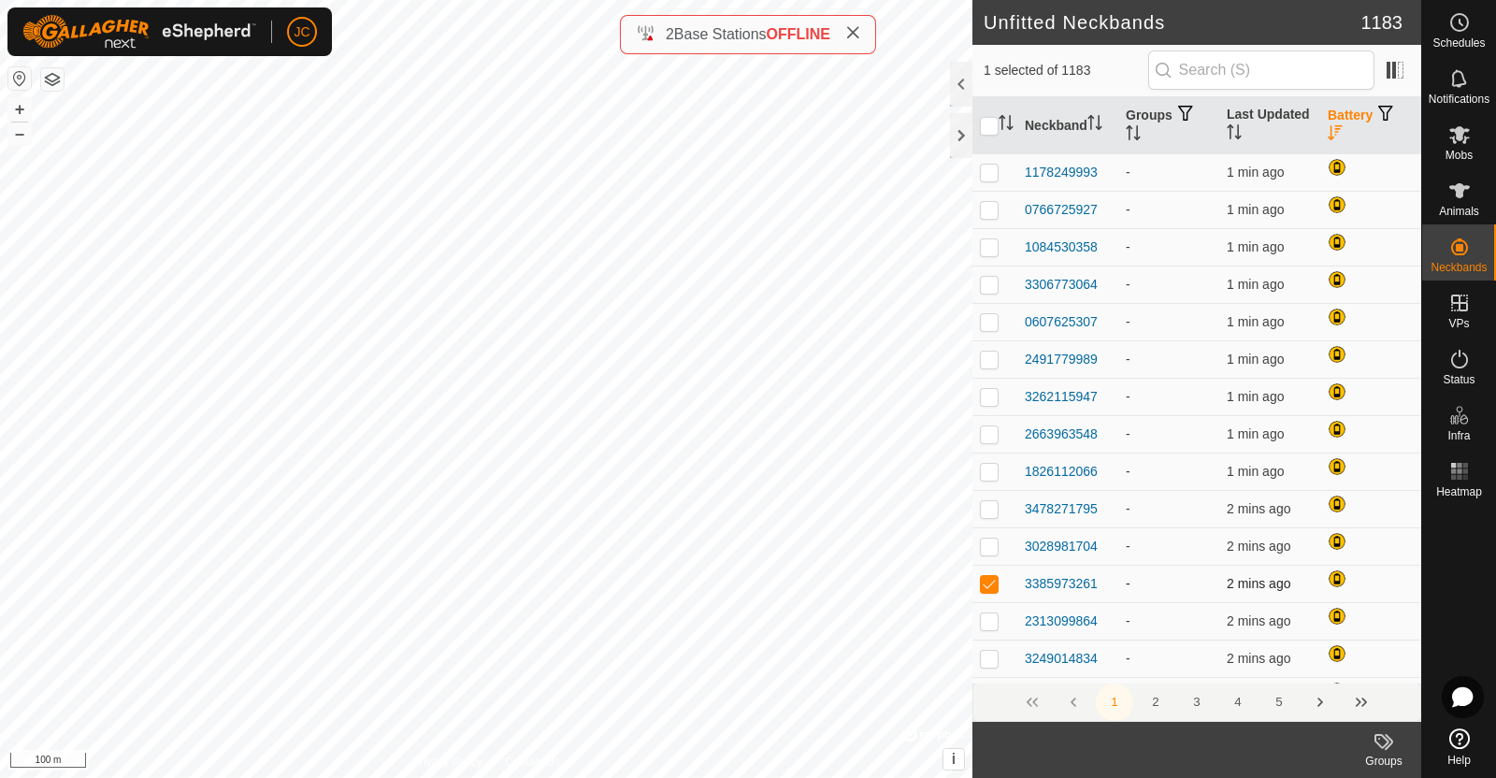
checkbox input "false"
click at [991, 618] on p-checkbox at bounding box center [989, 620] width 19 height 15
checkbox input "false"
click at [991, 656] on p-checkbox at bounding box center [989, 658] width 19 height 15
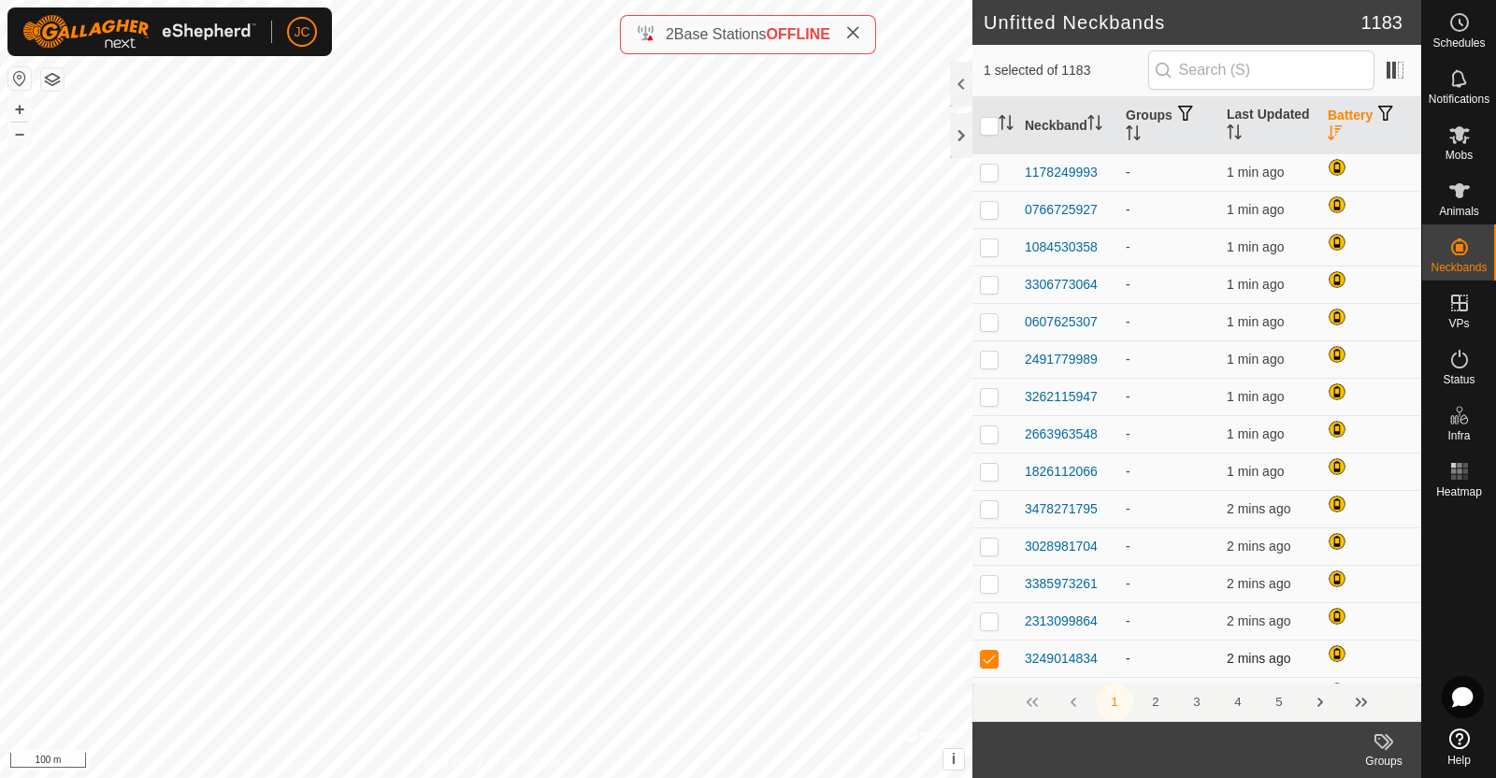
click at [991, 656] on p-checkbox at bounding box center [989, 658] width 19 height 15
checkbox input "false"
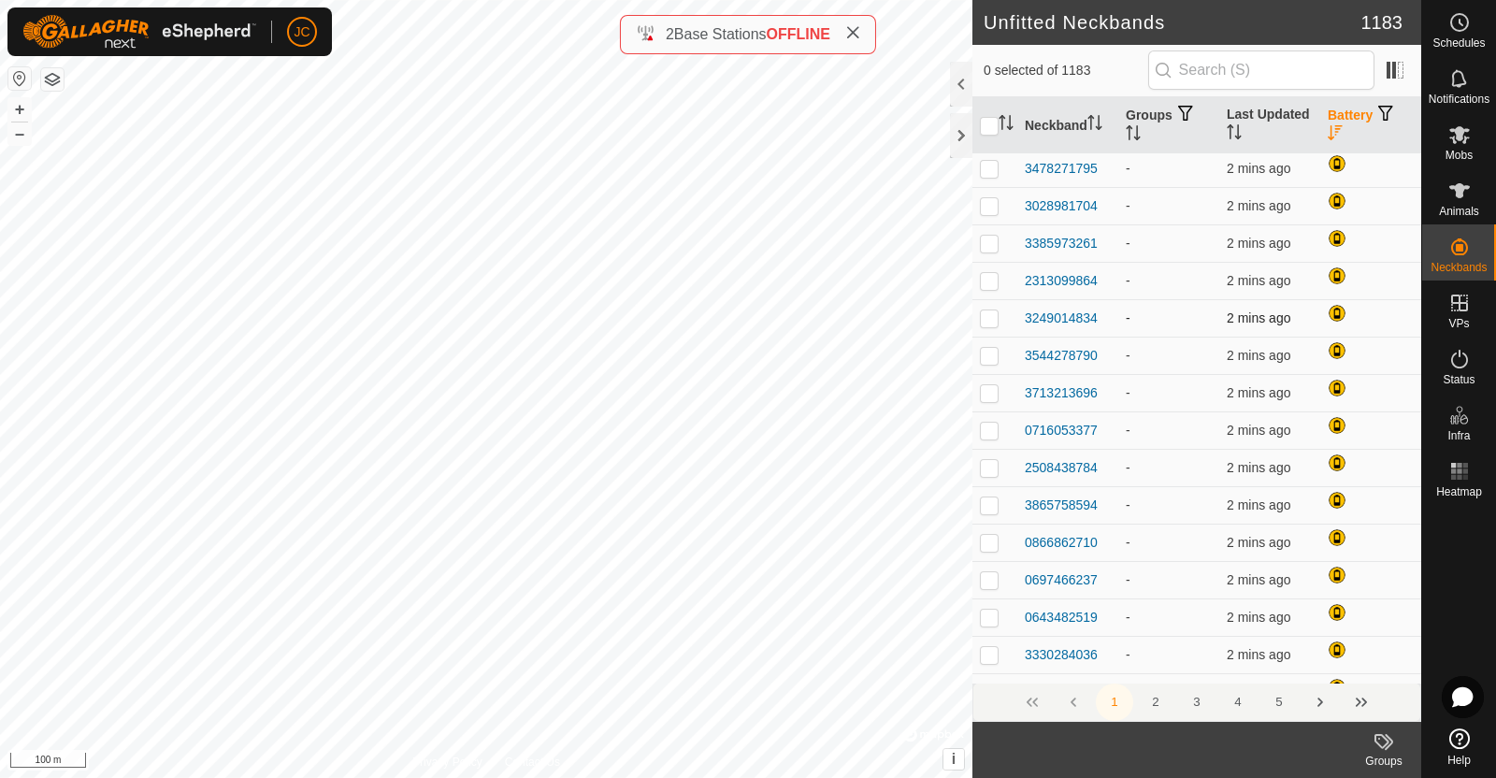
scroll to position [352, 0]
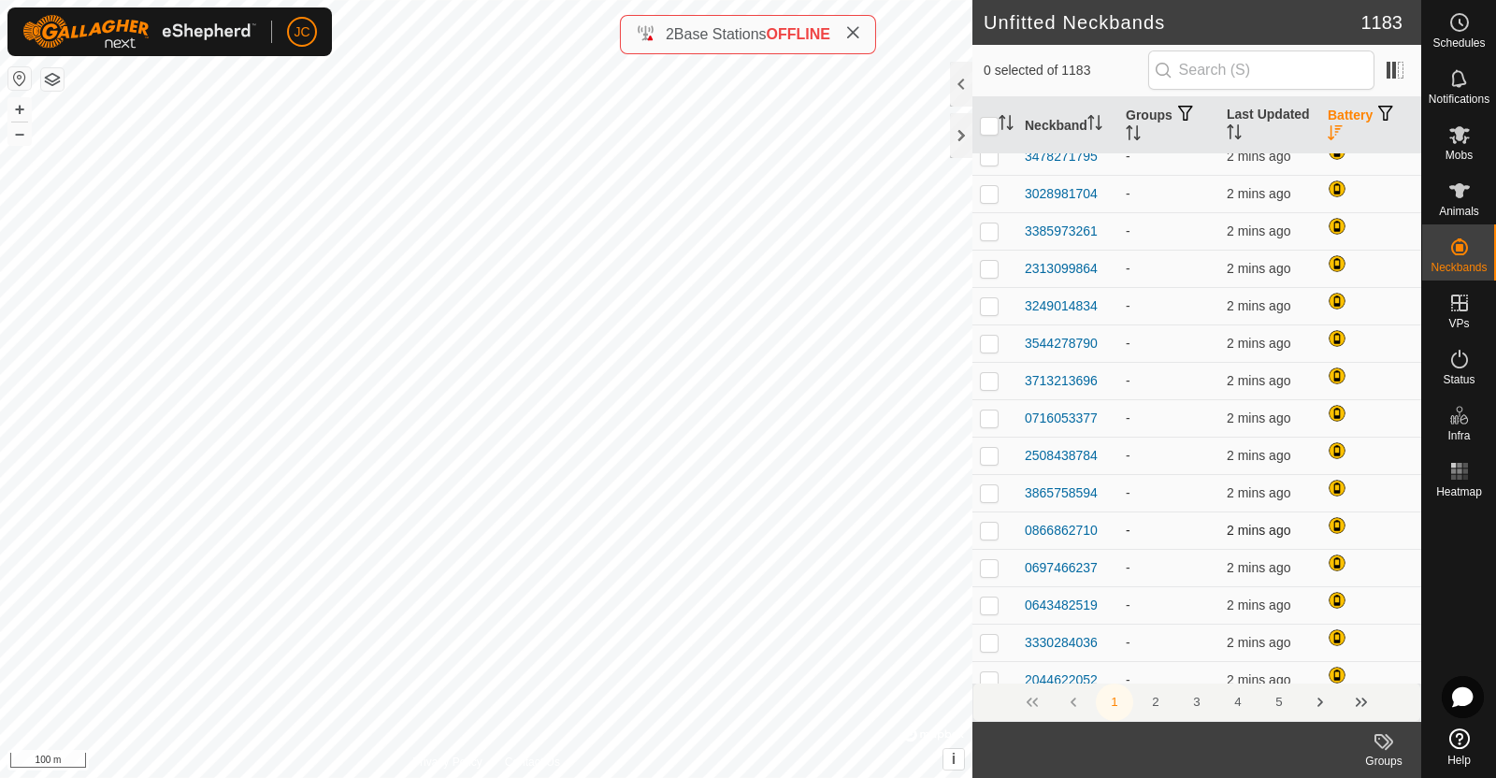
click at [989, 528] on p-checkbox at bounding box center [989, 530] width 19 height 15
checkbox input "false"
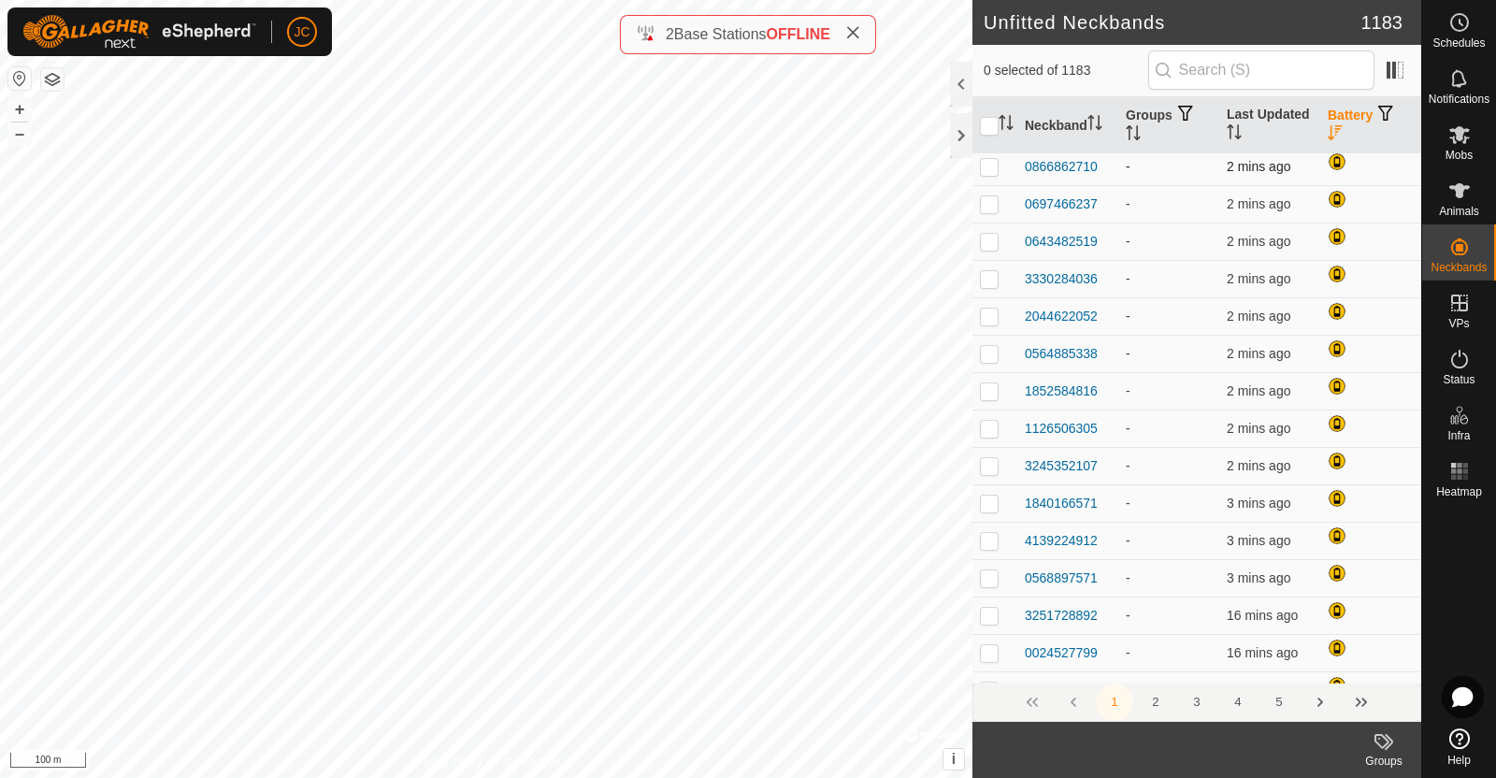
click at [989, 528] on td at bounding box center [994, 540] width 45 height 37
click at [989, 529] on td at bounding box center [994, 540] width 45 height 37
checkbox input "false"
click at [991, 654] on p-checkbox at bounding box center [989, 652] width 19 height 15
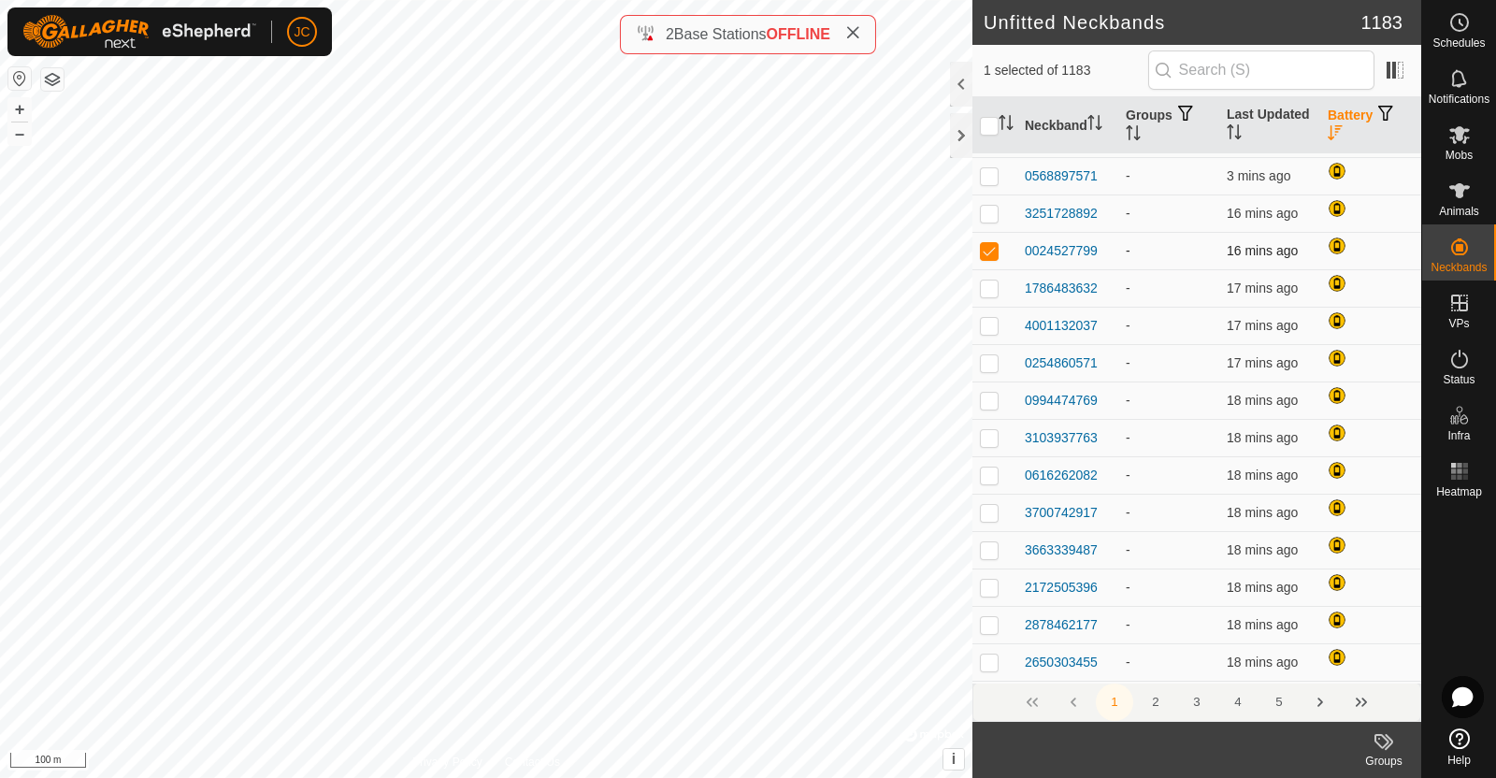
scroll to position [1177, 0]
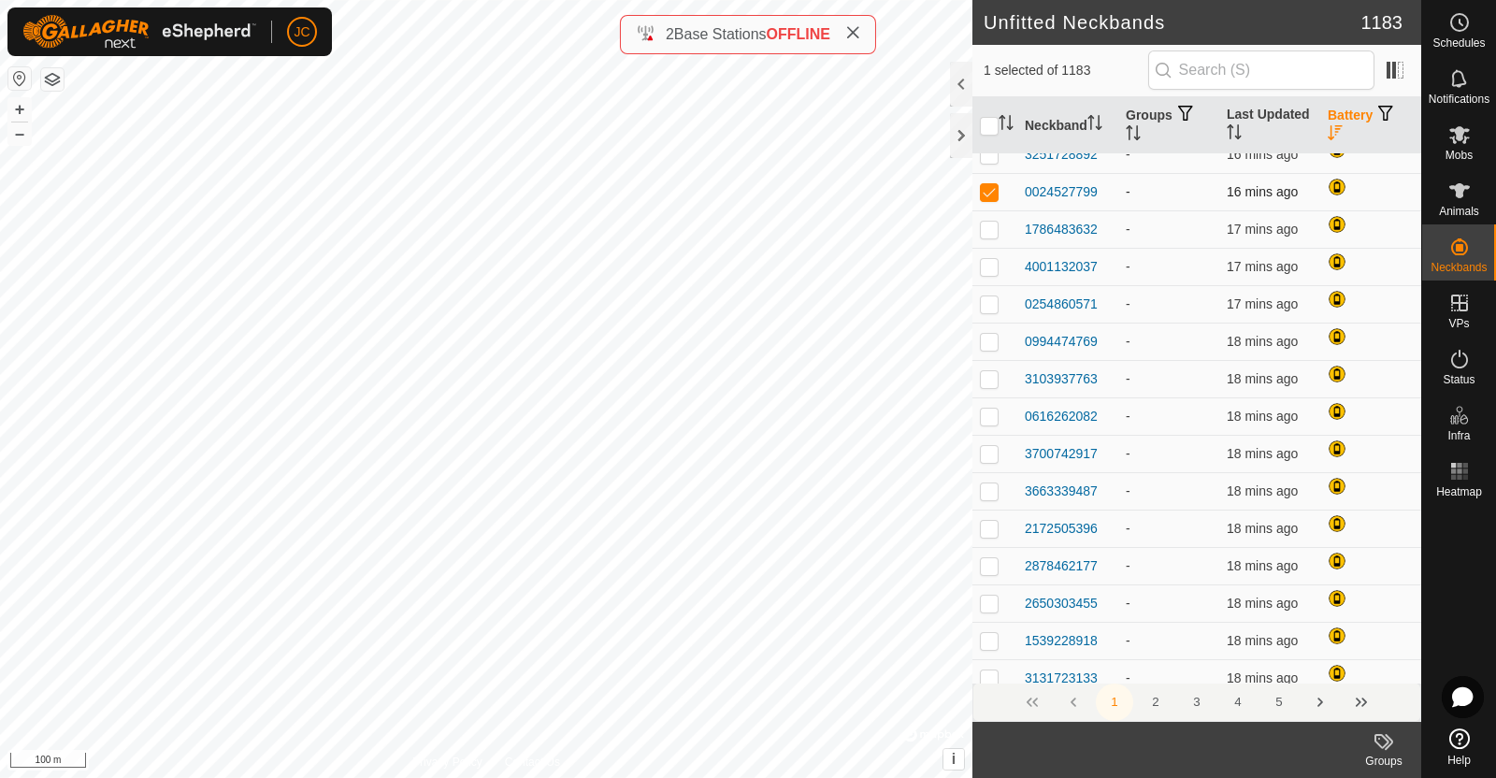
click at [995, 198] on td at bounding box center [994, 191] width 45 height 37
checkbox input "false"
click at [991, 637] on p-checkbox at bounding box center [989, 640] width 19 height 15
checkbox input "false"
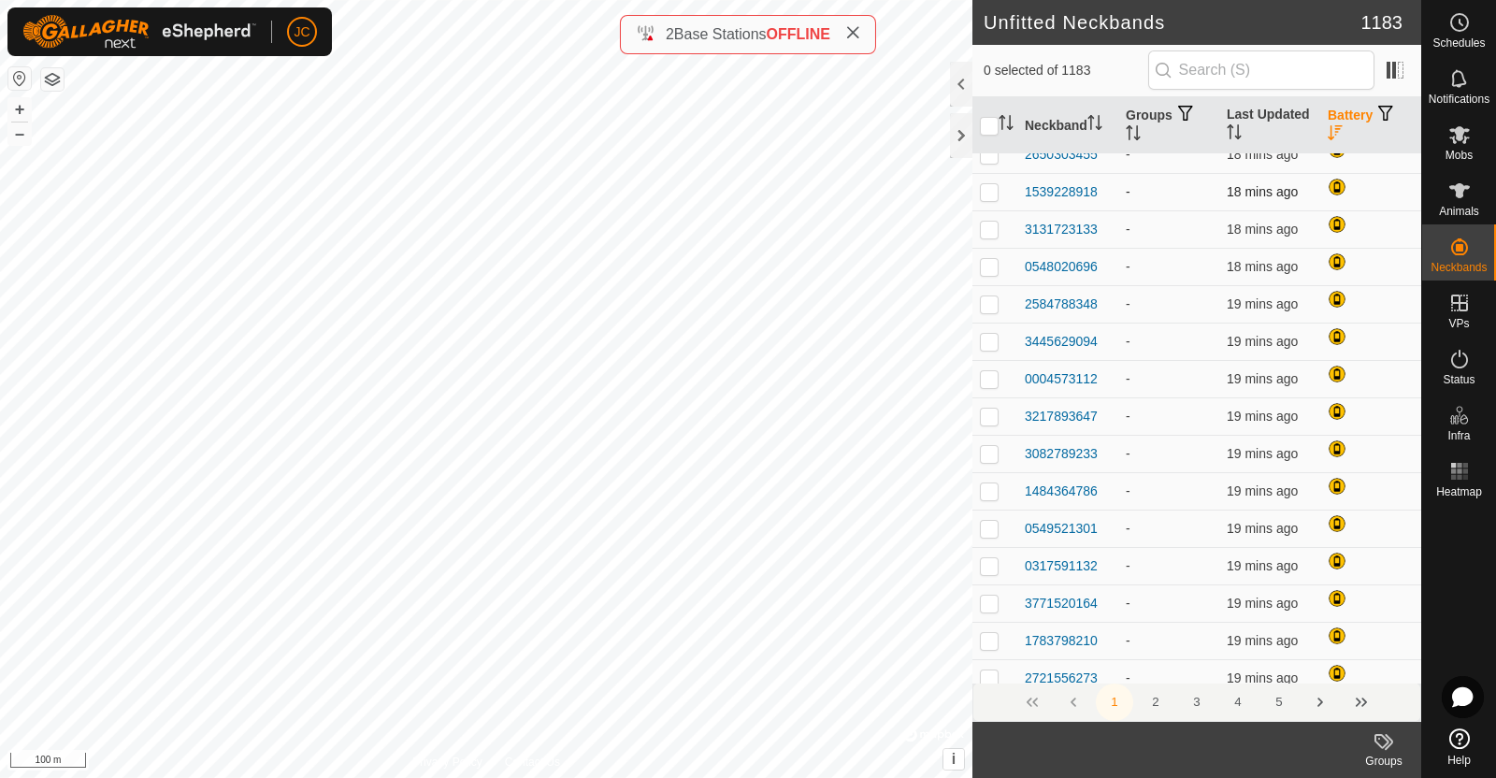
scroll to position [1700, 0]
click at [995, 642] on p-checkbox at bounding box center [989, 640] width 19 height 15
checkbox input "false"
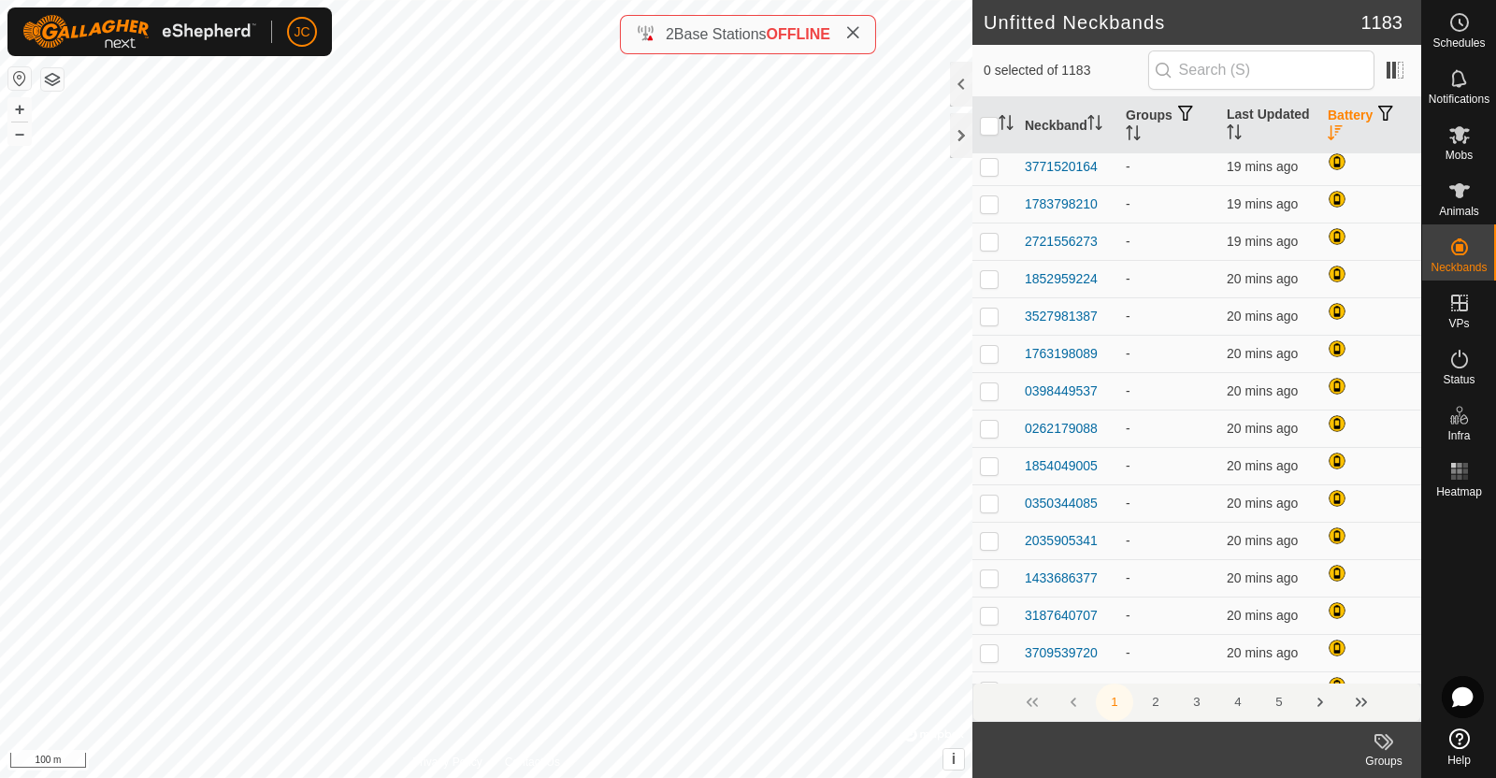
scroll to position [2168, 0]
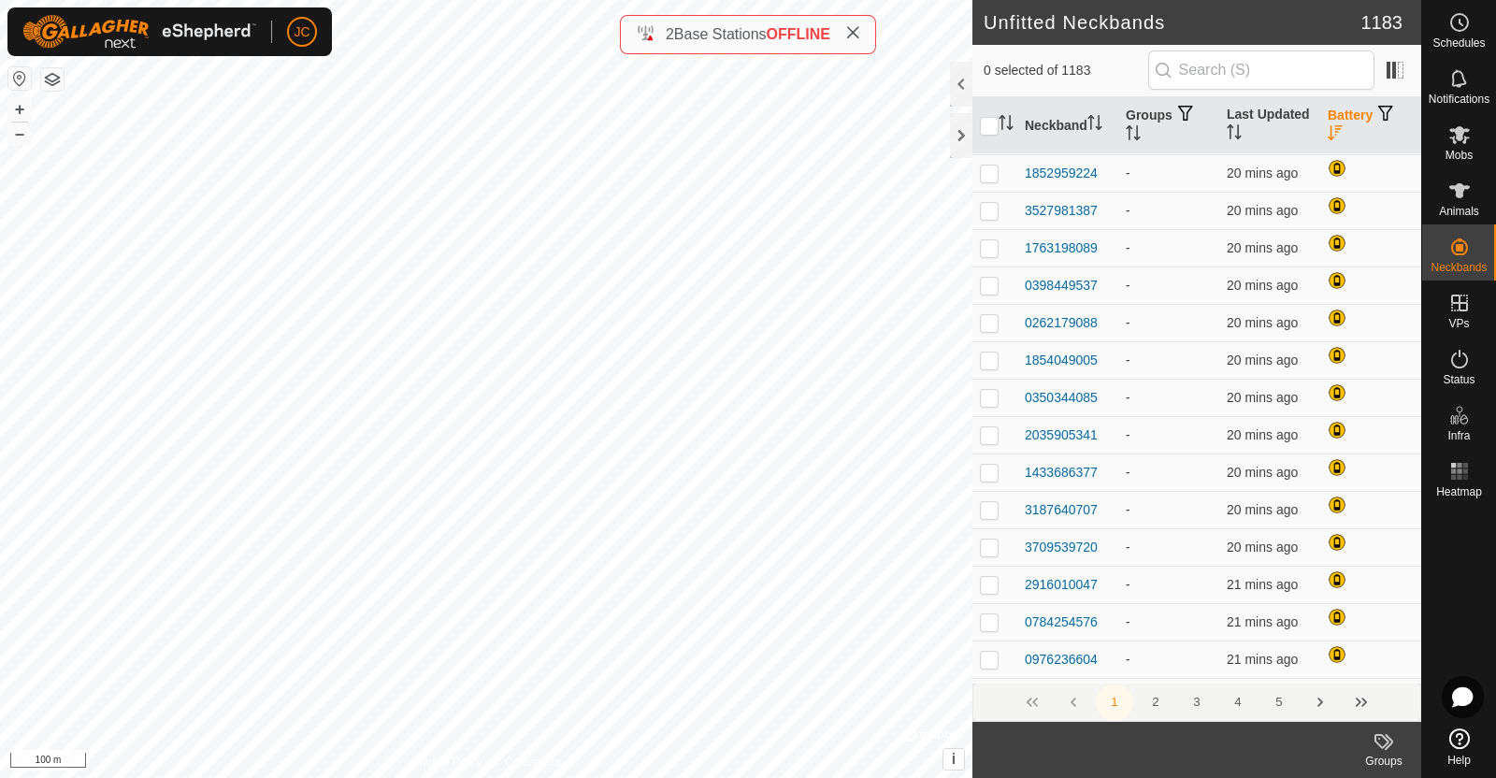
click at [995, 642] on td at bounding box center [994, 658] width 45 height 37
click at [993, 664] on p-checkbox at bounding box center [989, 658] width 19 height 15
checkbox input "false"
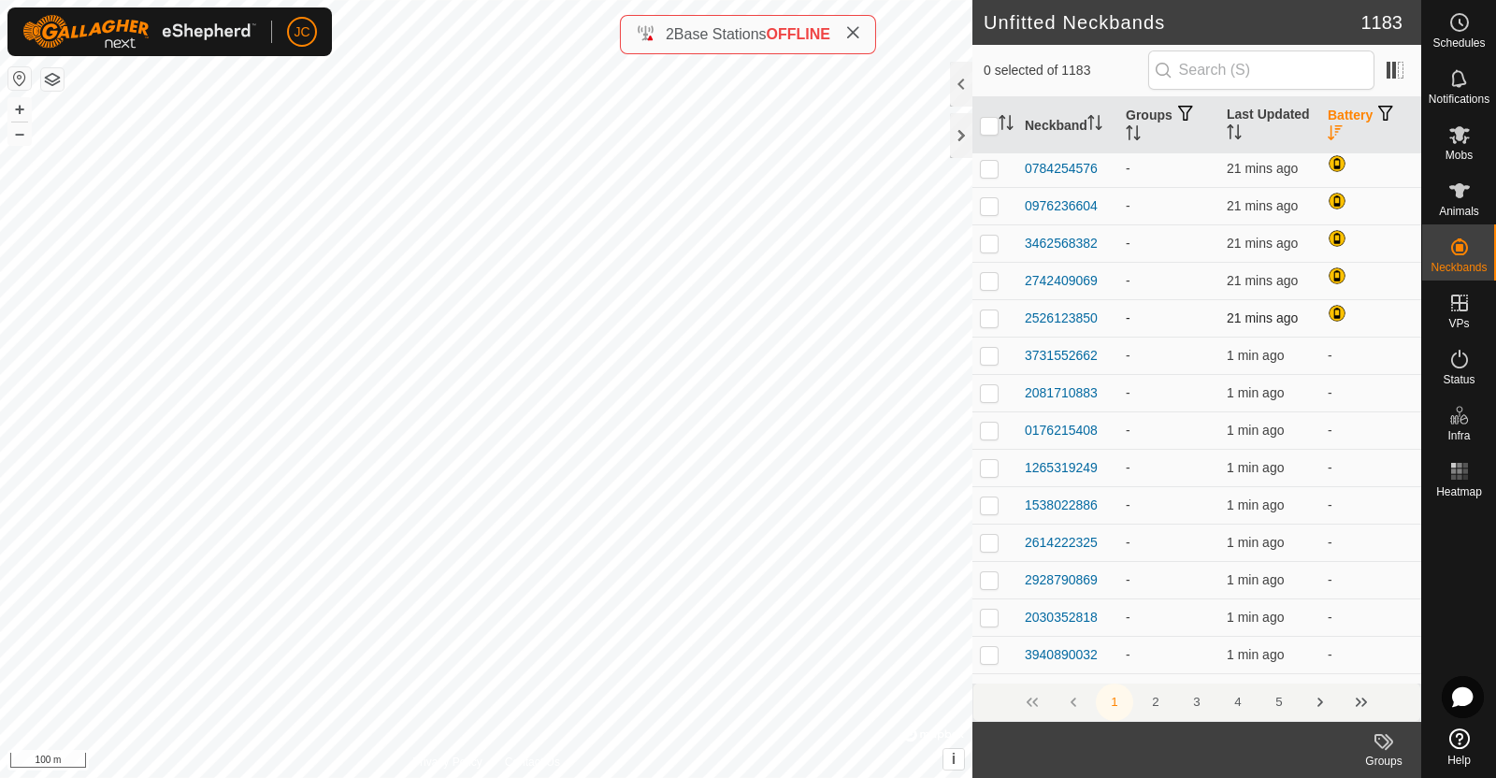
click at [992, 314] on p-checkbox at bounding box center [989, 317] width 19 height 15
checkbox input "false"
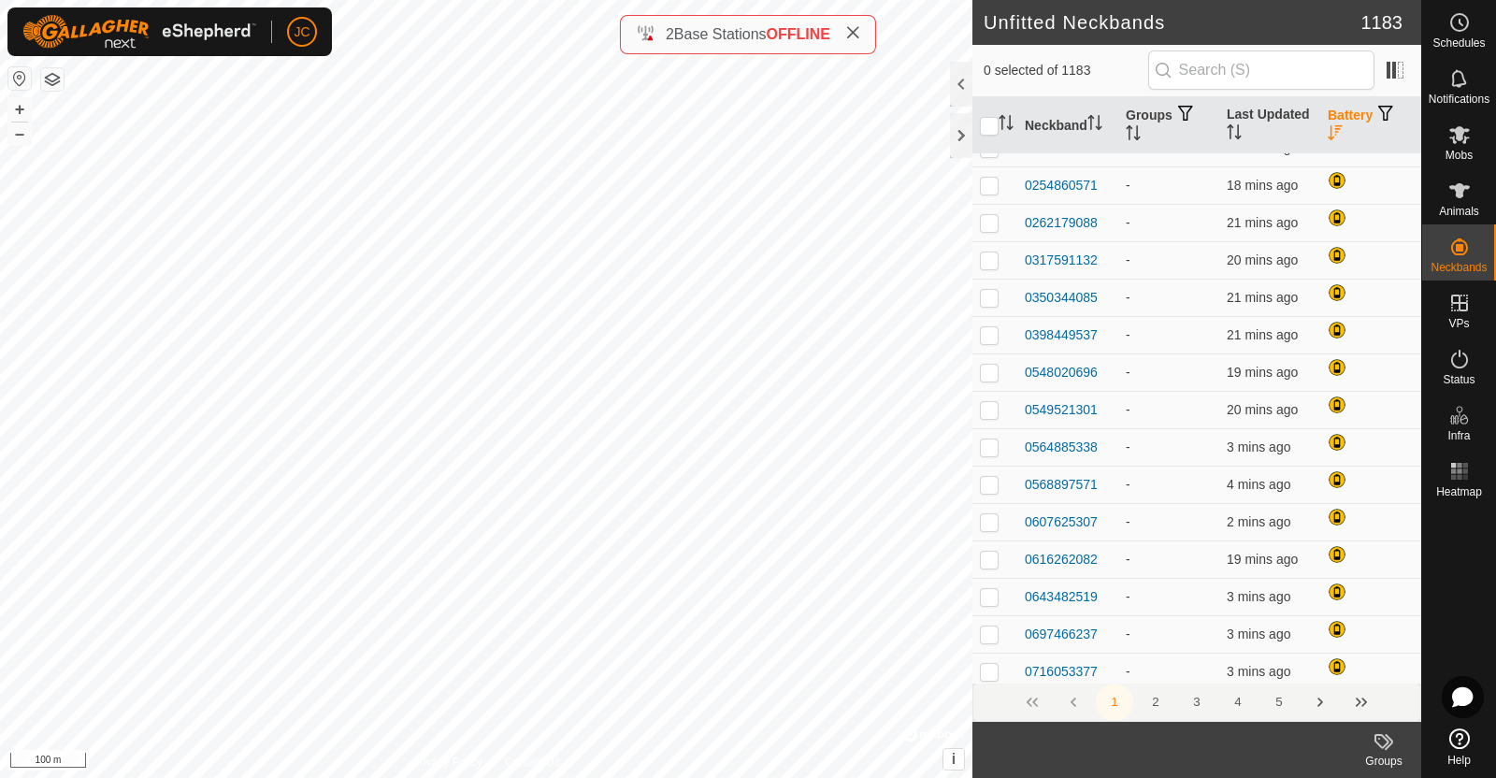
scroll to position [0, 0]
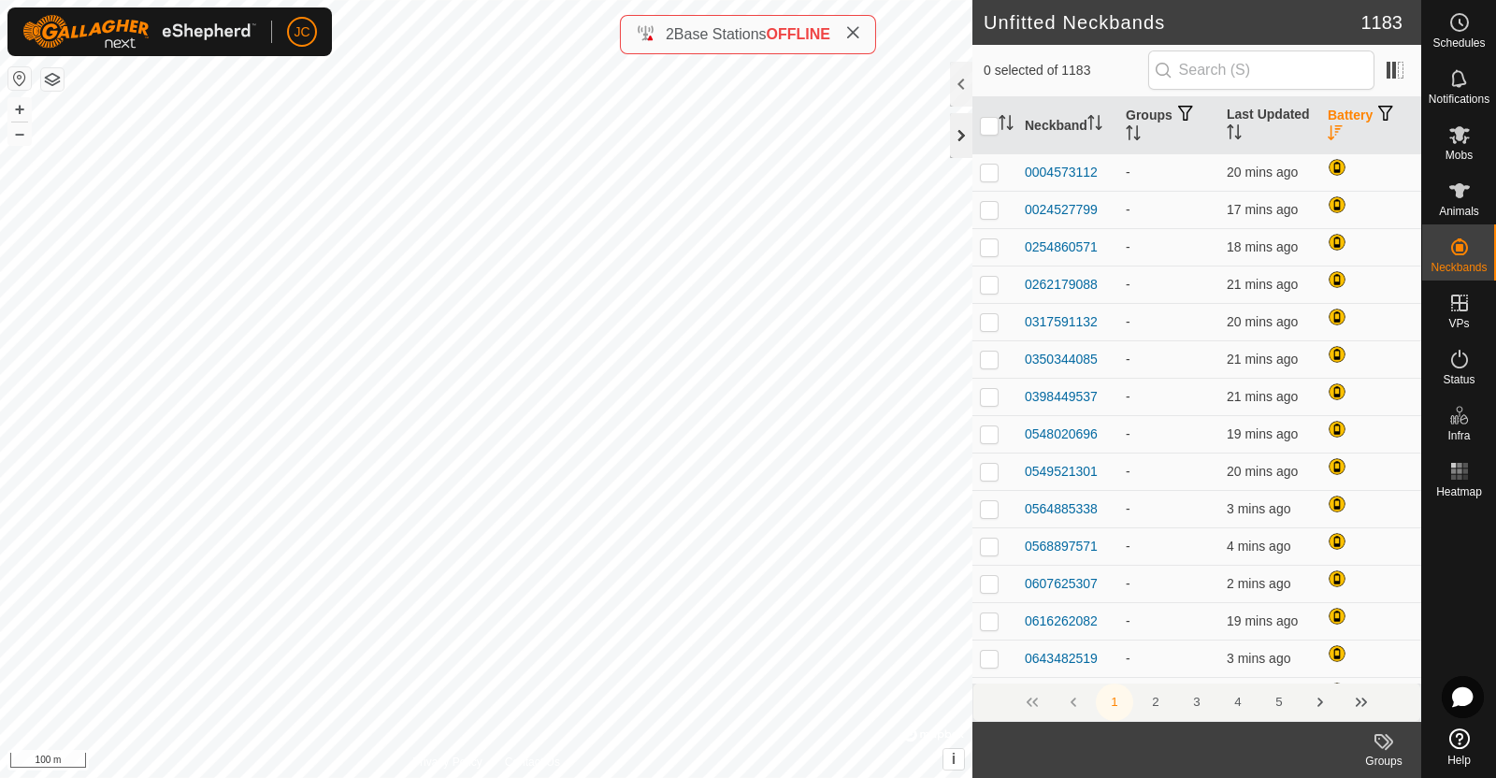
click at [967, 136] on div at bounding box center [961, 135] width 22 height 45
